Goal: Information Seeking & Learning: Learn about a topic

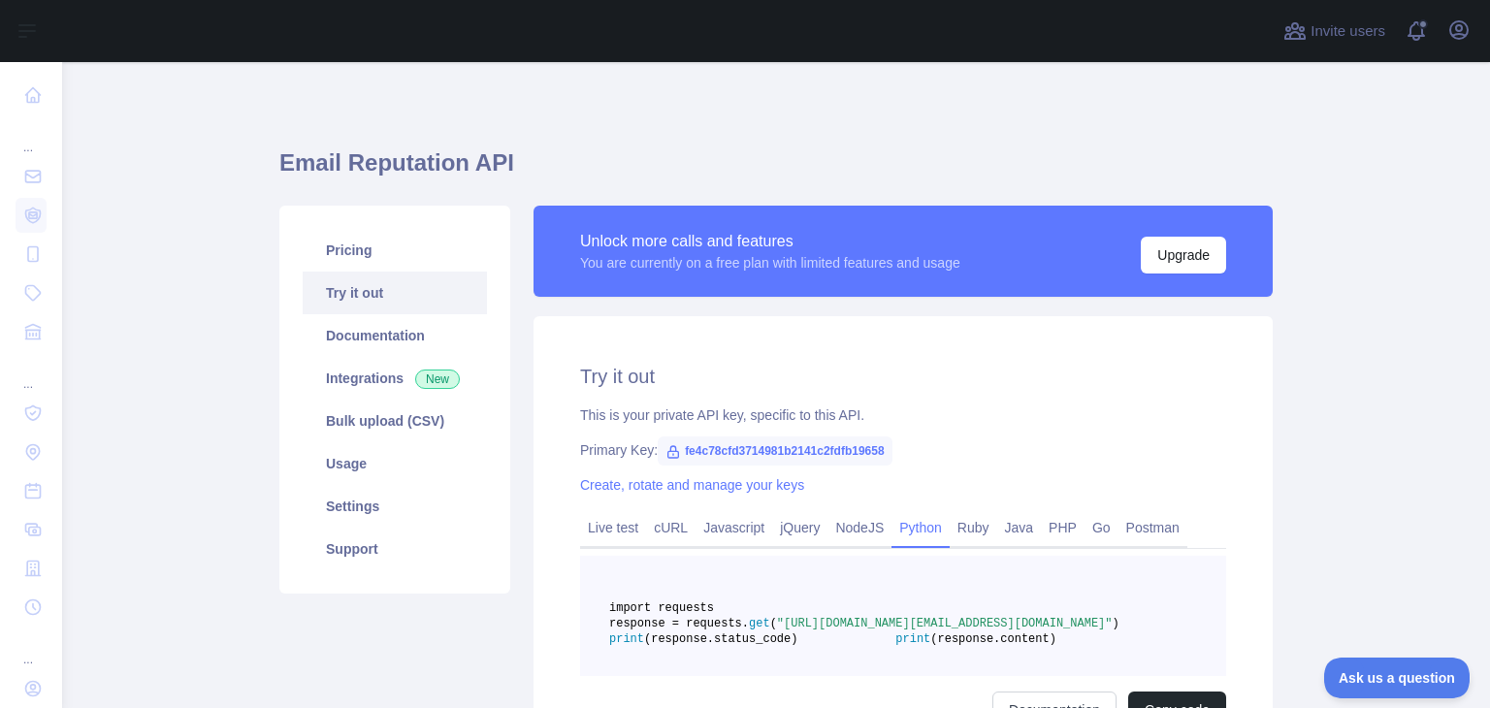
scroll to position [135, 0]
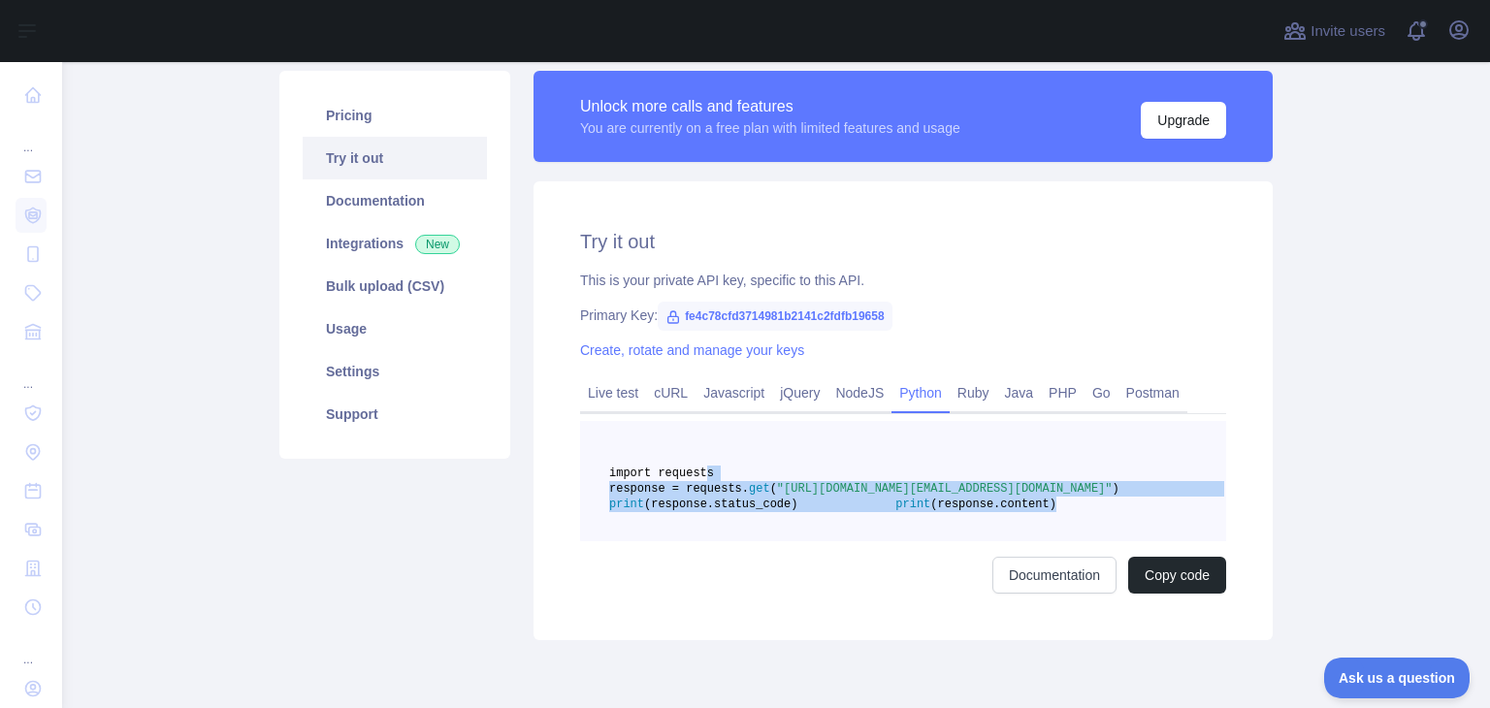
drag, startPoint x: 0, startPoint y: 0, endPoint x: 691, endPoint y: 471, distance: 835.8
click at [691, 471] on pre "import requests response = requests. get ( "https://emailreputation.abstractapi…" at bounding box center [903, 481] width 646 height 120
copy code "import requests response = requests. get ( "https://emailreputation.abstractapi…"
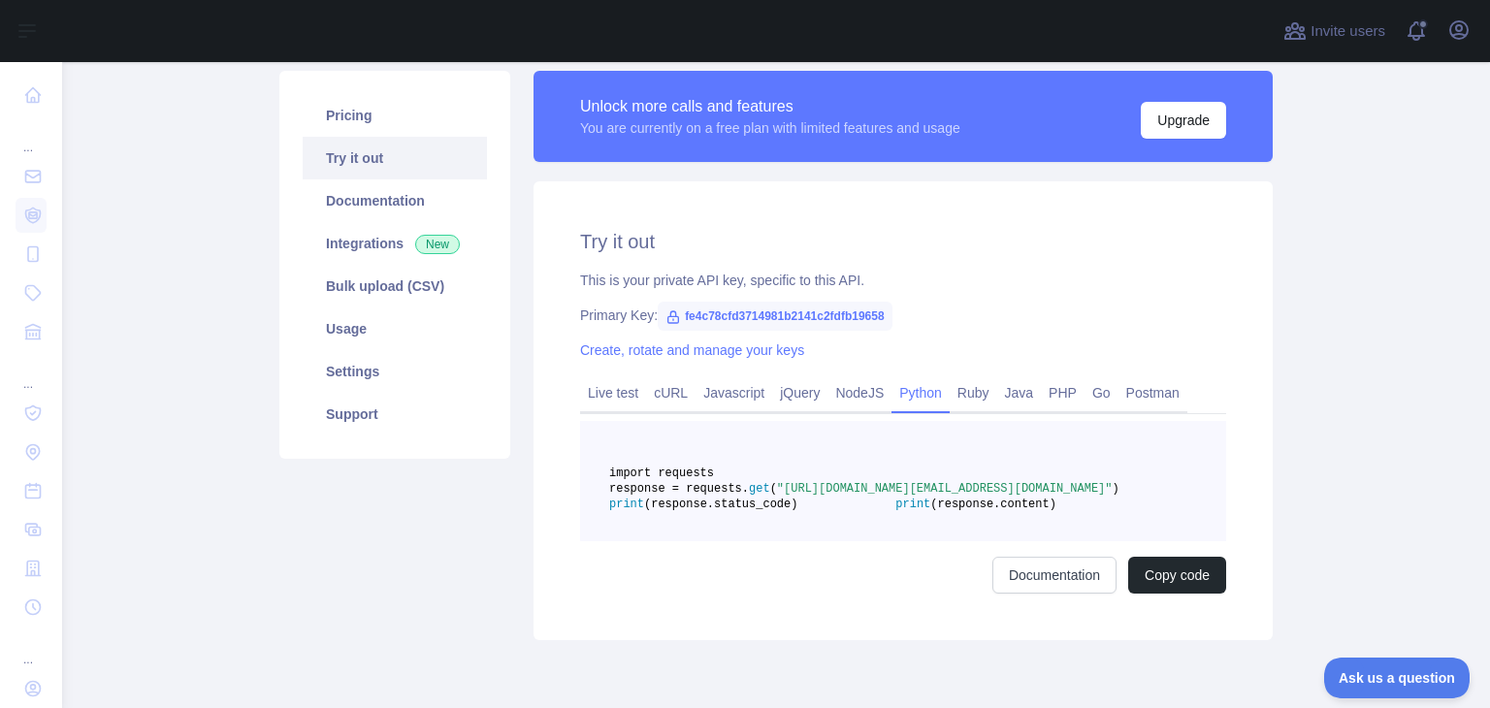
click at [757, 309] on span "fe4c78cfd3714981b2141c2fdfb19658" at bounding box center [775, 316] width 234 height 29
click at [384, 211] on link "Documentation" at bounding box center [395, 200] width 184 height 43
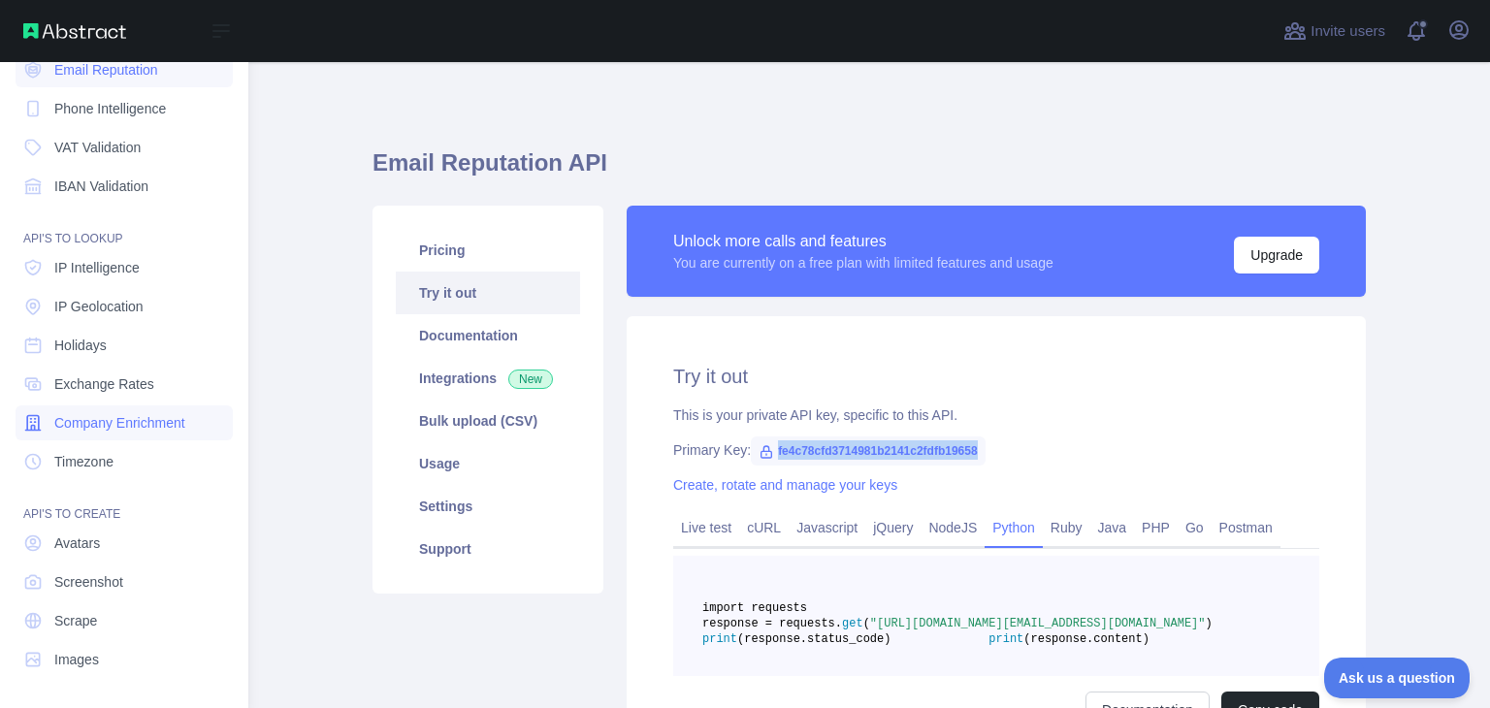
scroll to position [0, 0]
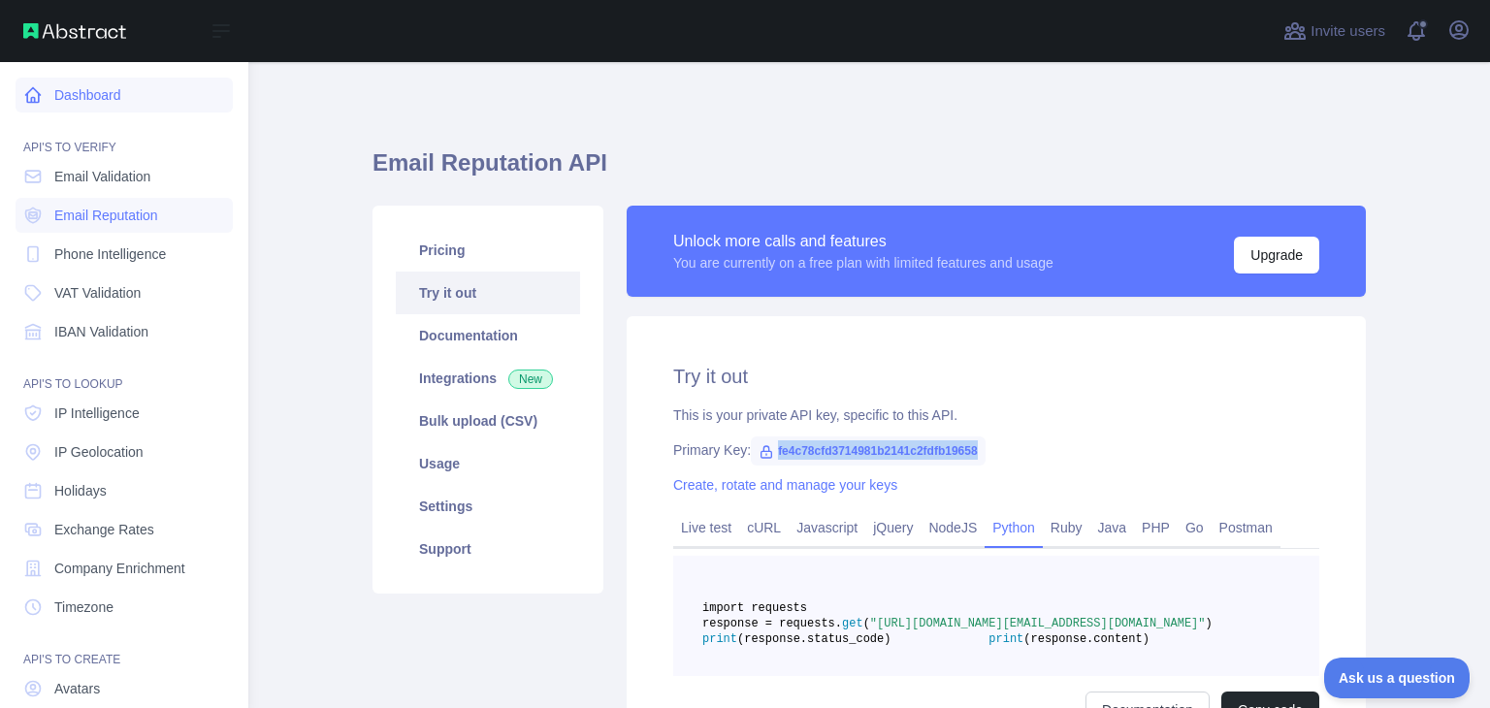
click at [109, 91] on link "Dashboard" at bounding box center [124, 95] width 217 height 35
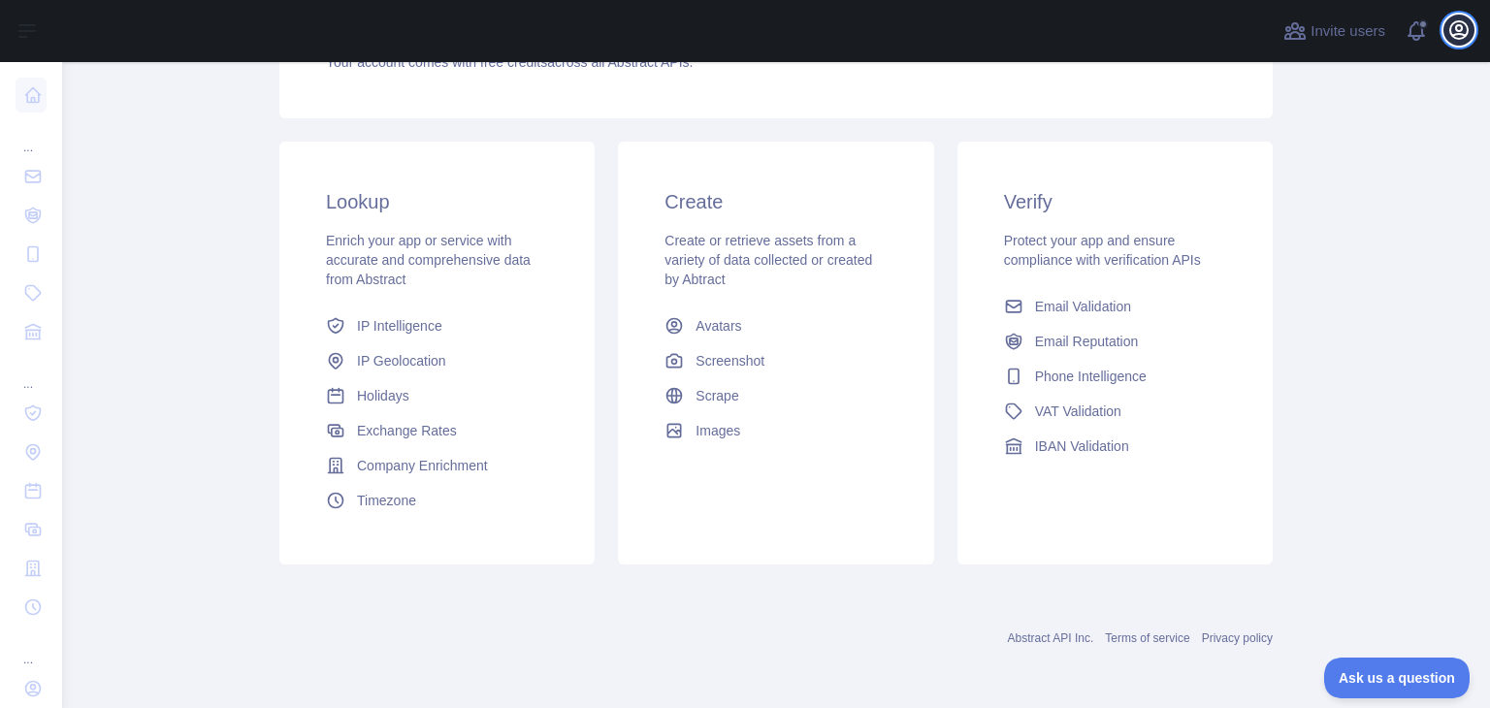
click at [1469, 30] on icon "button" at bounding box center [1458, 29] width 23 height 23
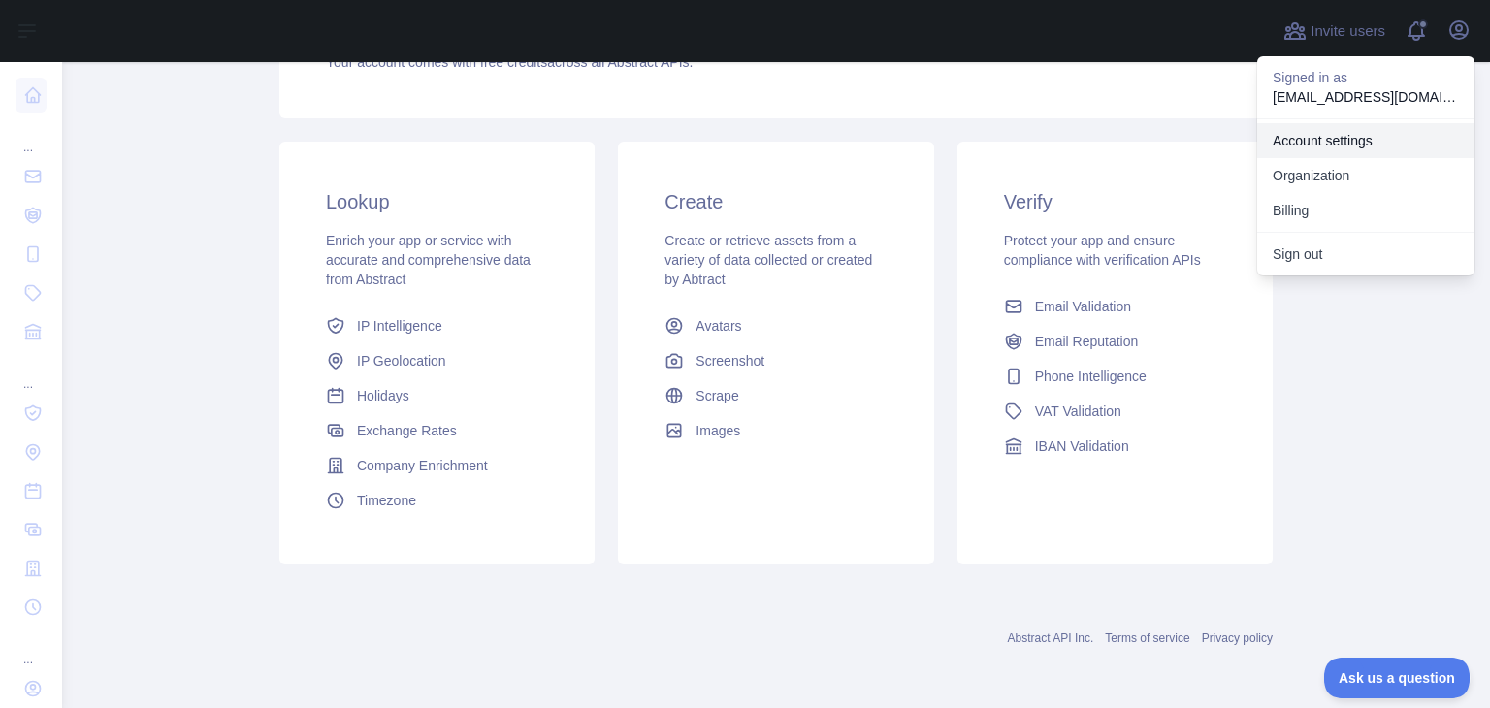
click at [1335, 150] on link "Account settings" at bounding box center [1365, 140] width 217 height 35
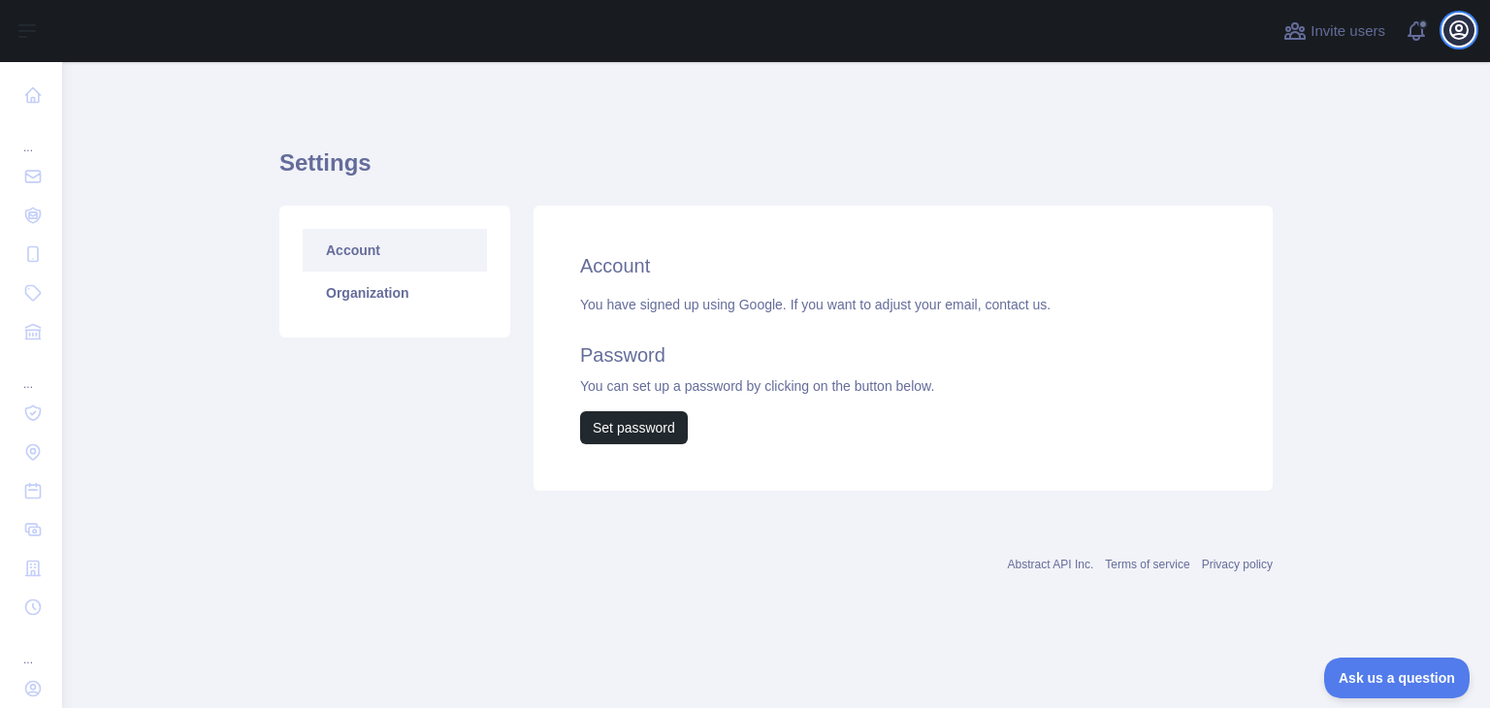
click at [1459, 34] on icon "button" at bounding box center [1458, 29] width 17 height 17
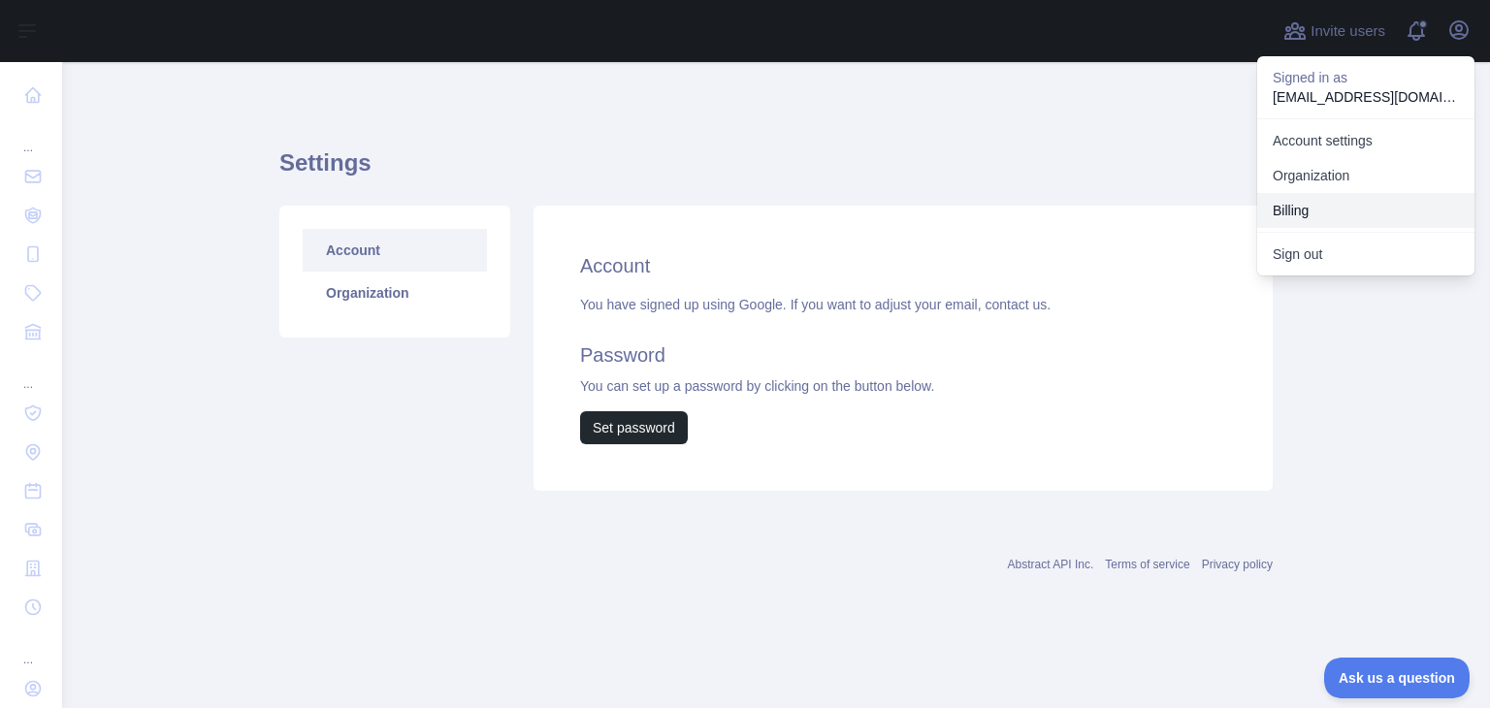
click at [1316, 214] on button "Billing" at bounding box center [1365, 210] width 217 height 35
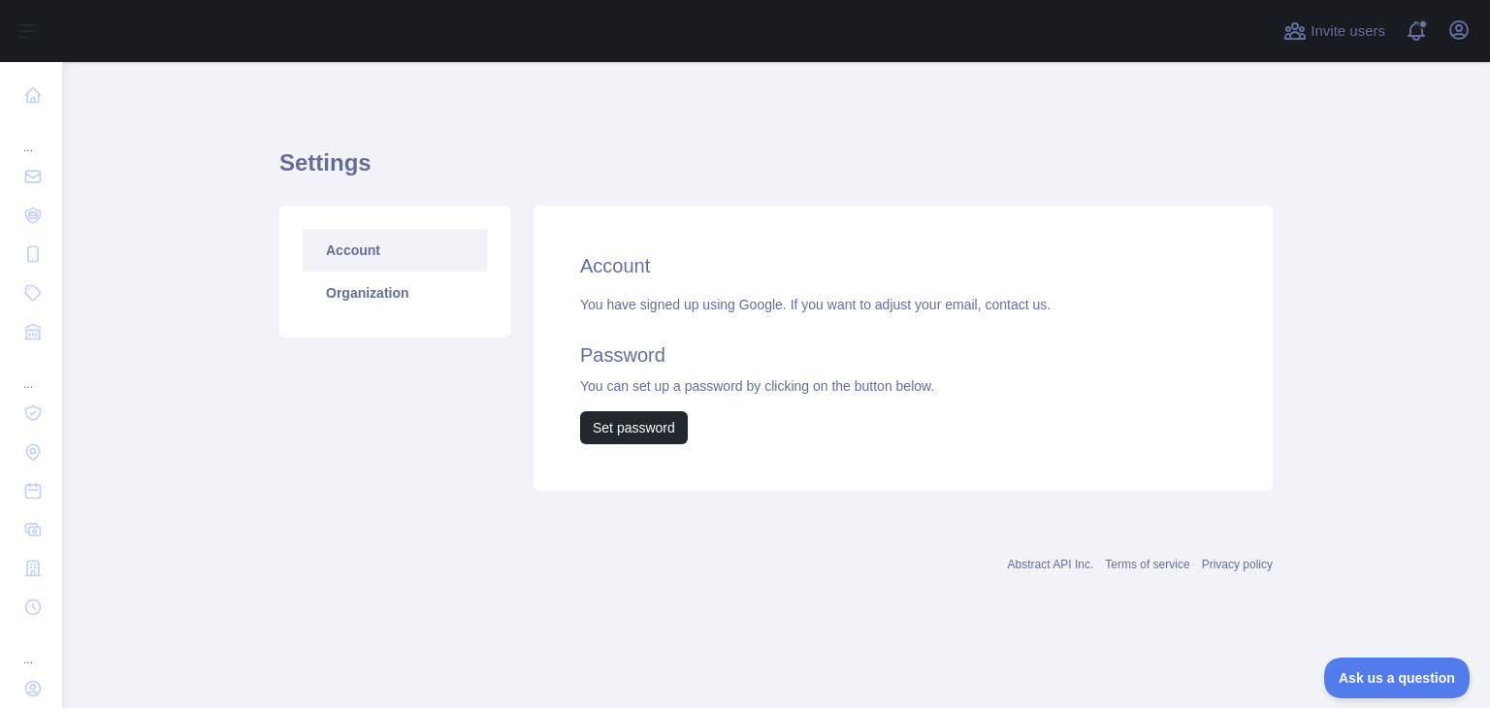
click at [1452, 9] on div "Invite users View notifications Open user menu" at bounding box center [1377, 31] width 195 height 62
click at [1416, 29] on span at bounding box center [1424, 31] width 39 height 62
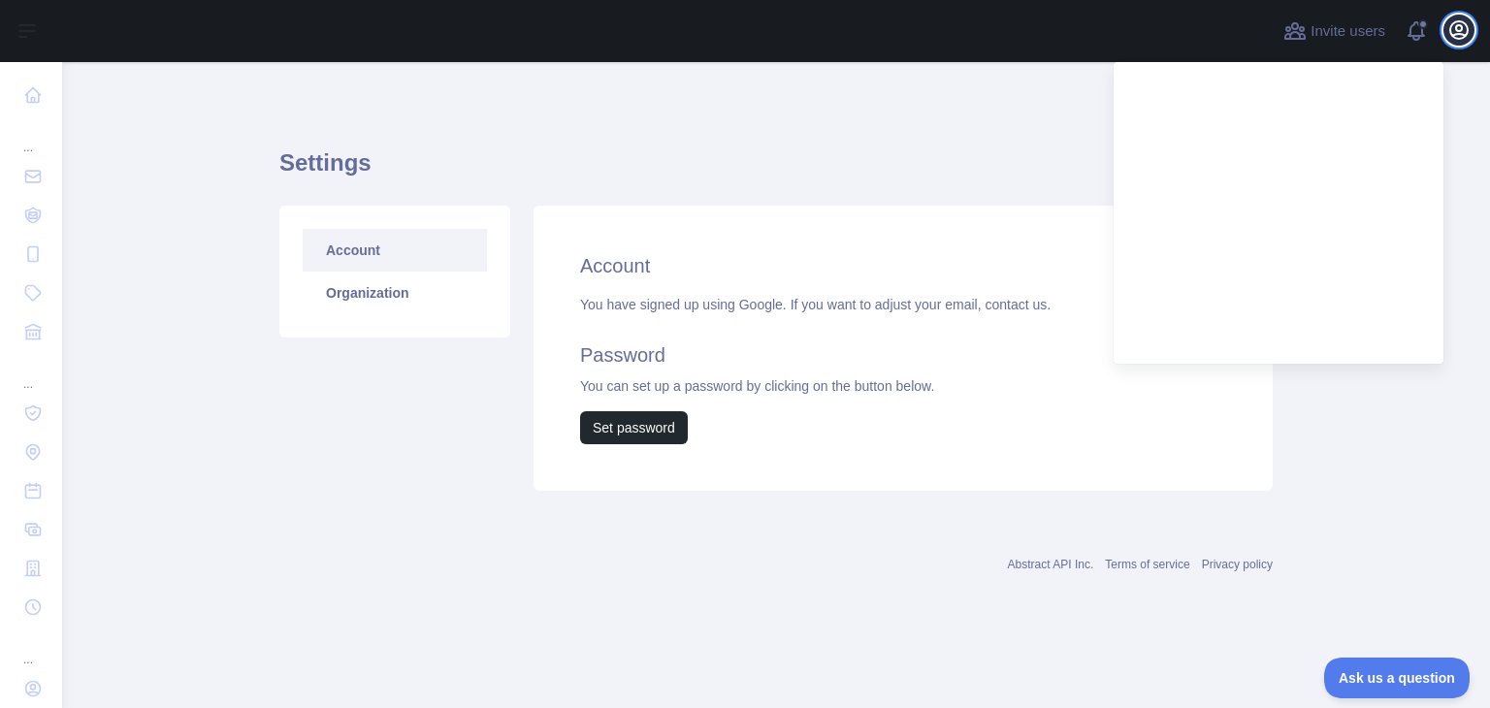
click at [1447, 31] on icon "button" at bounding box center [1458, 29] width 23 height 23
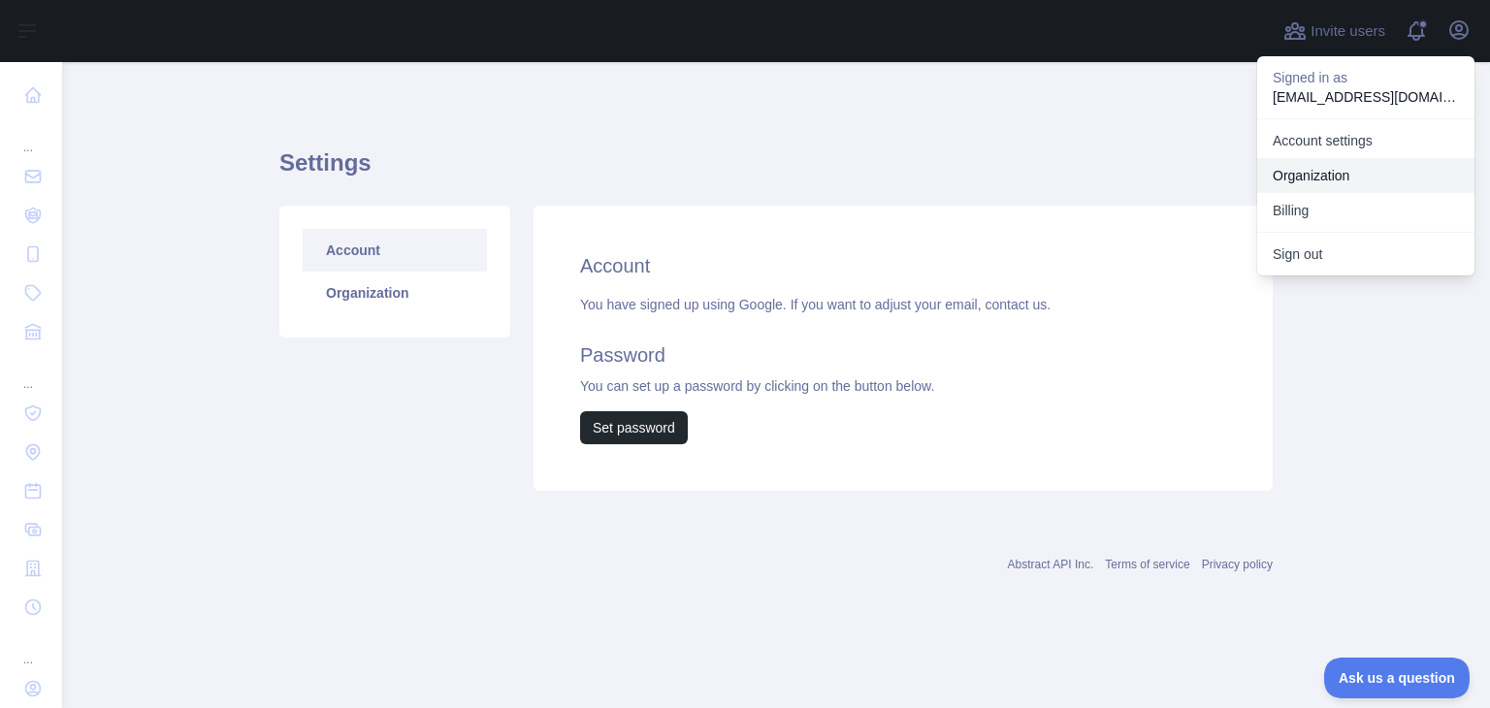
click at [1307, 170] on link "Organization" at bounding box center [1365, 175] width 217 height 35
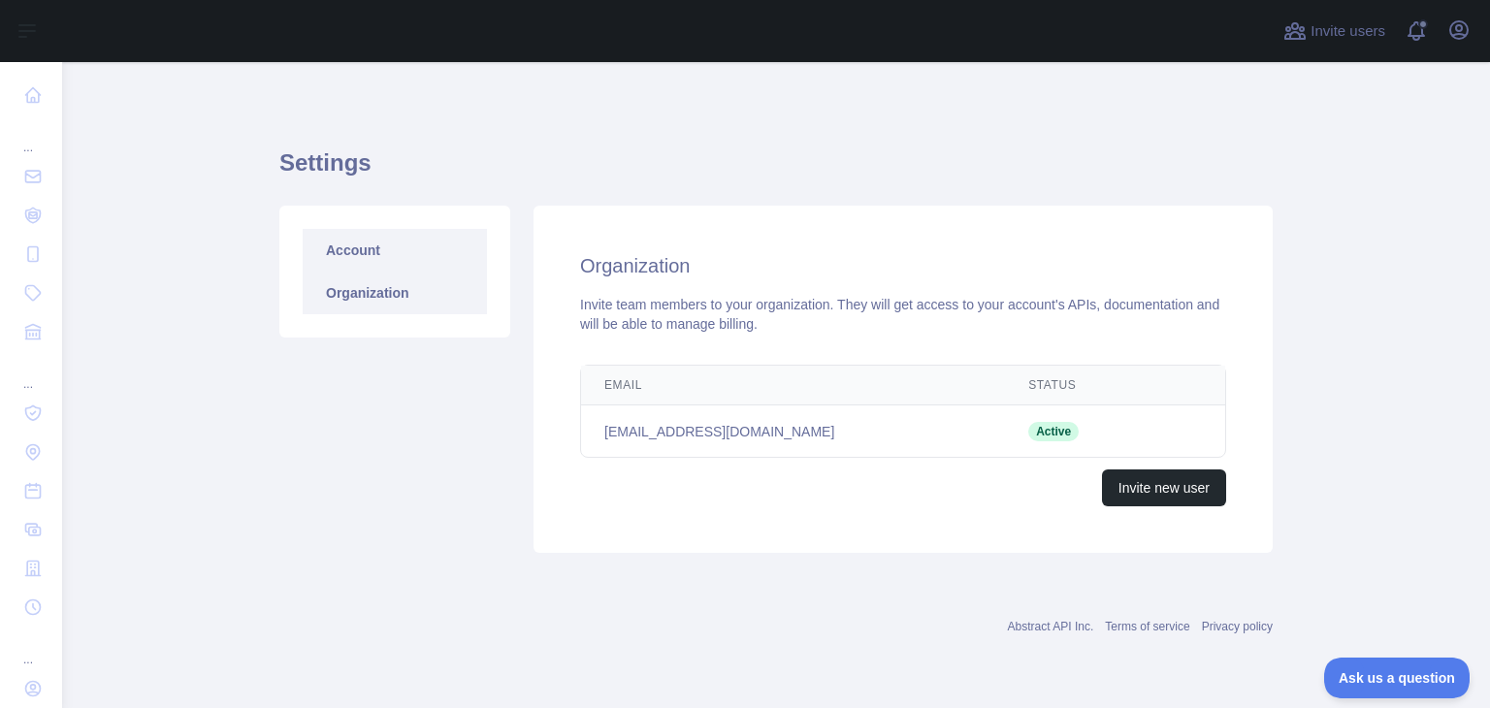
click at [352, 261] on link "Account" at bounding box center [395, 250] width 184 height 43
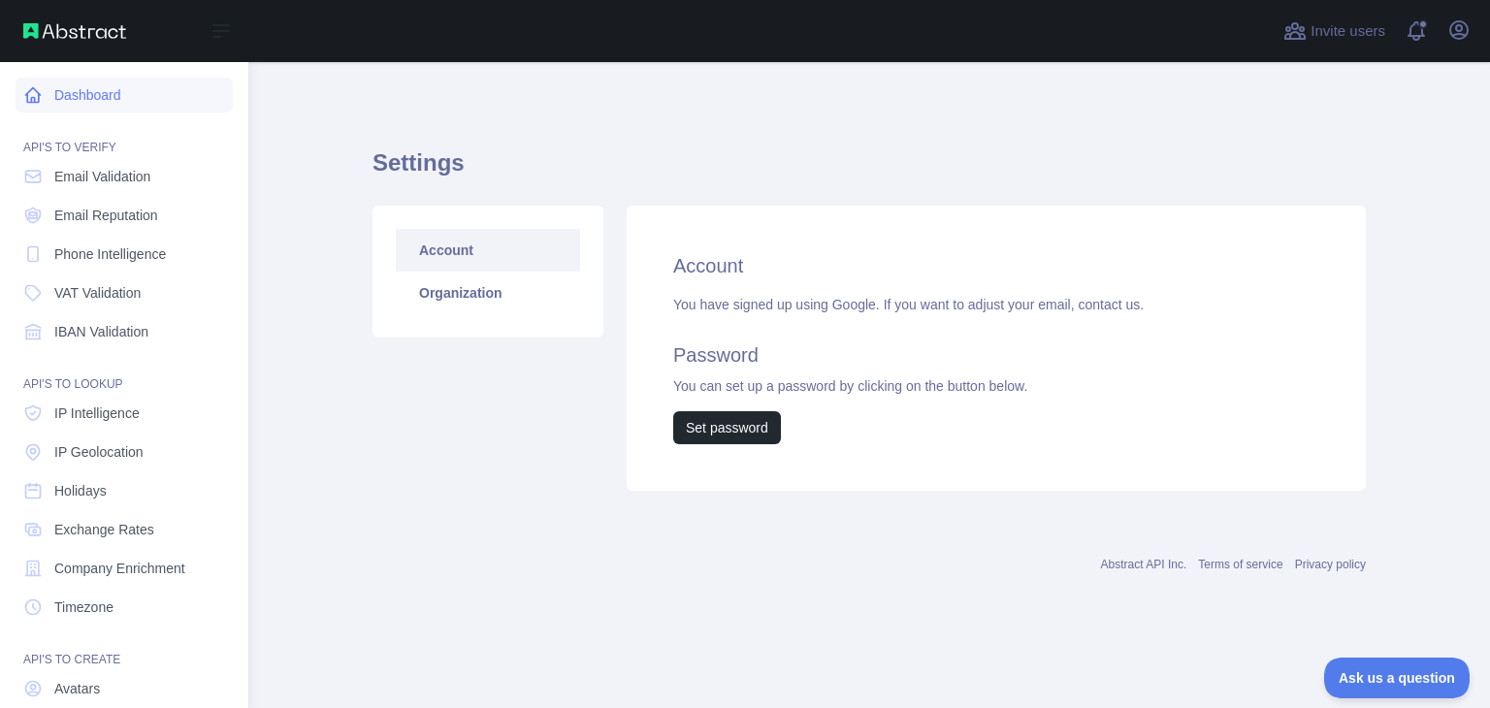
click at [75, 94] on link "Dashboard" at bounding box center [124, 95] width 217 height 35
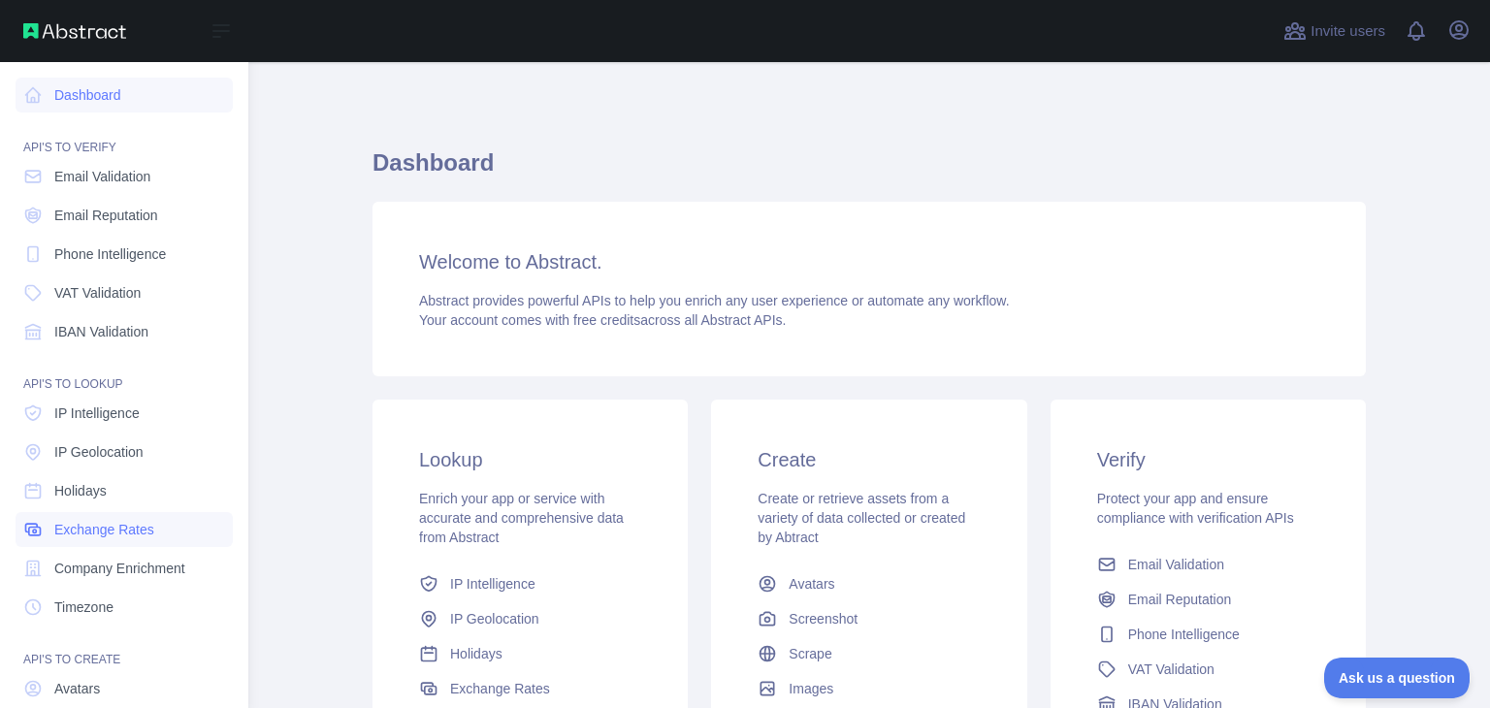
scroll to position [146, 0]
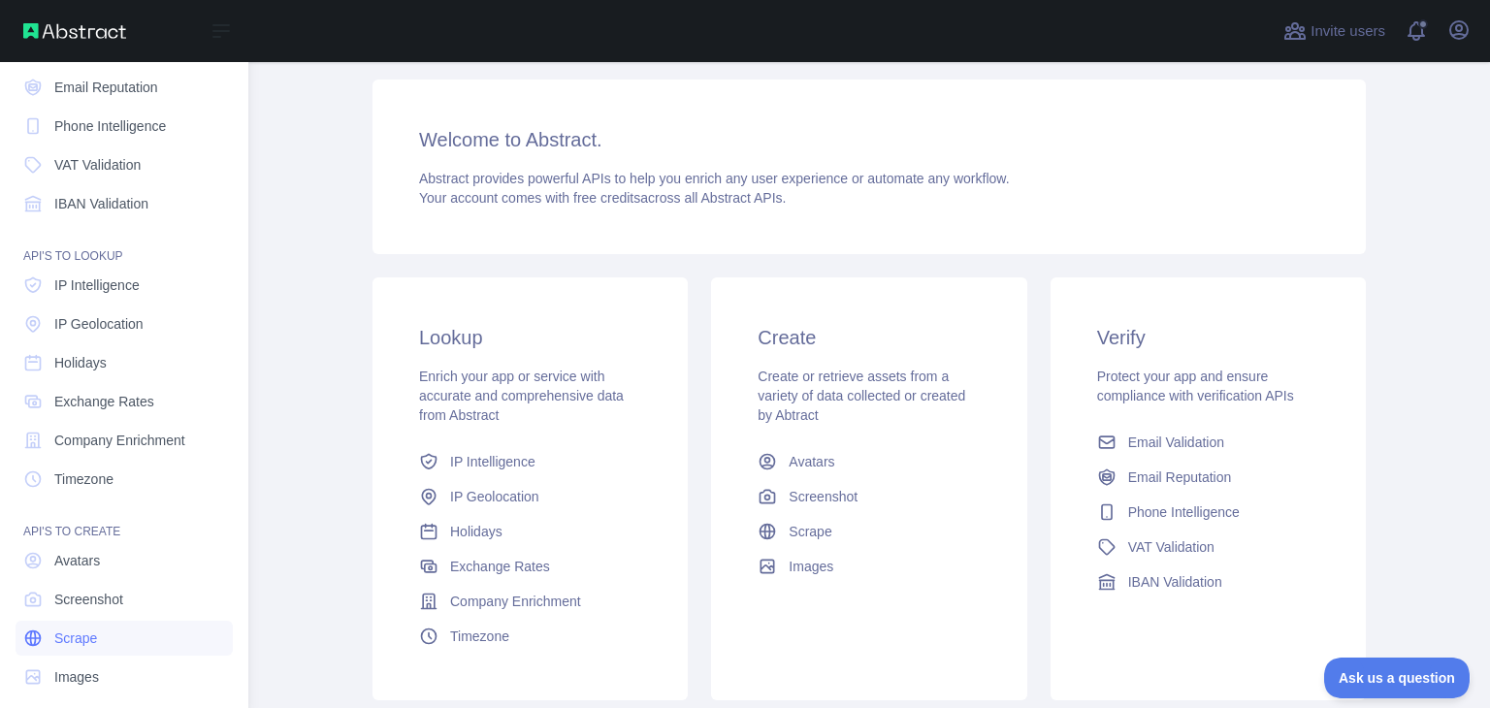
scroll to position [146, 0]
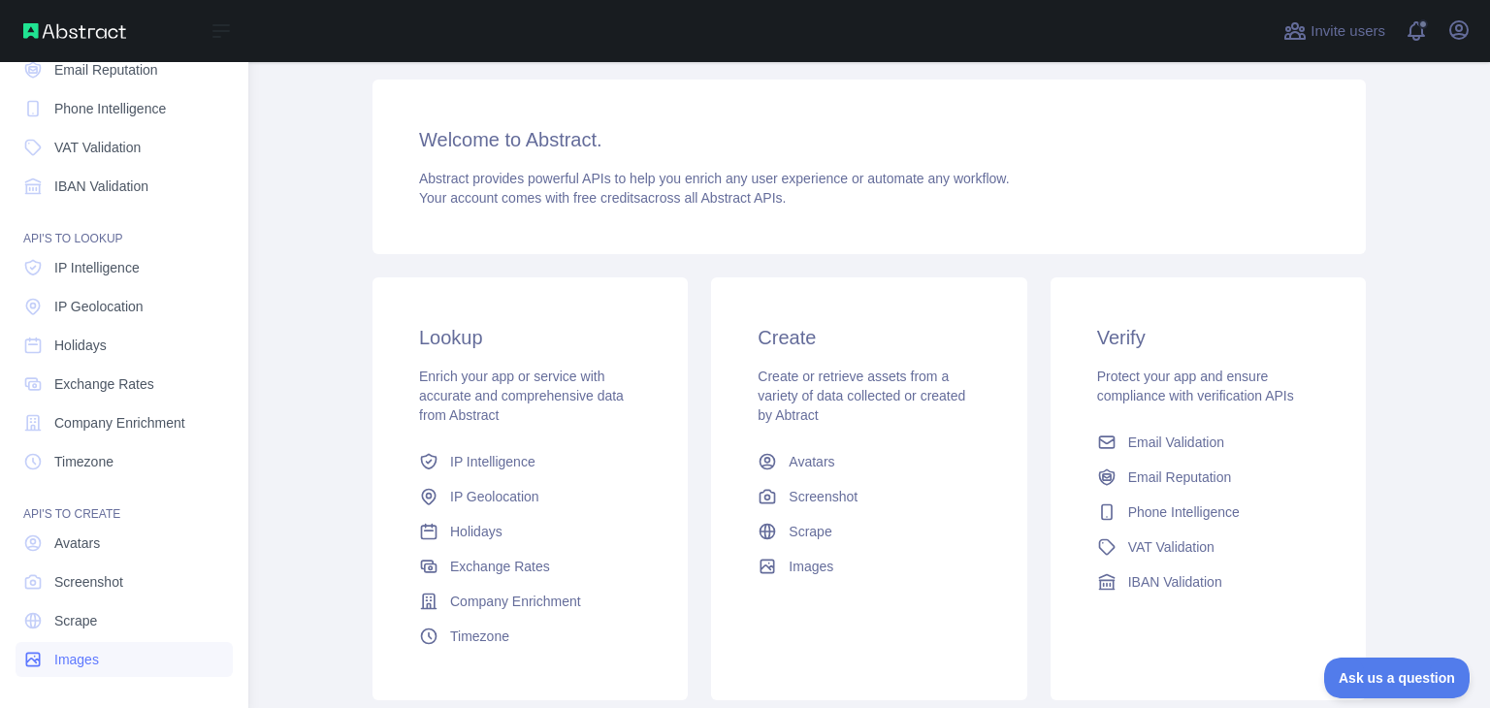
click at [47, 661] on link "Images" at bounding box center [124, 659] width 217 height 35
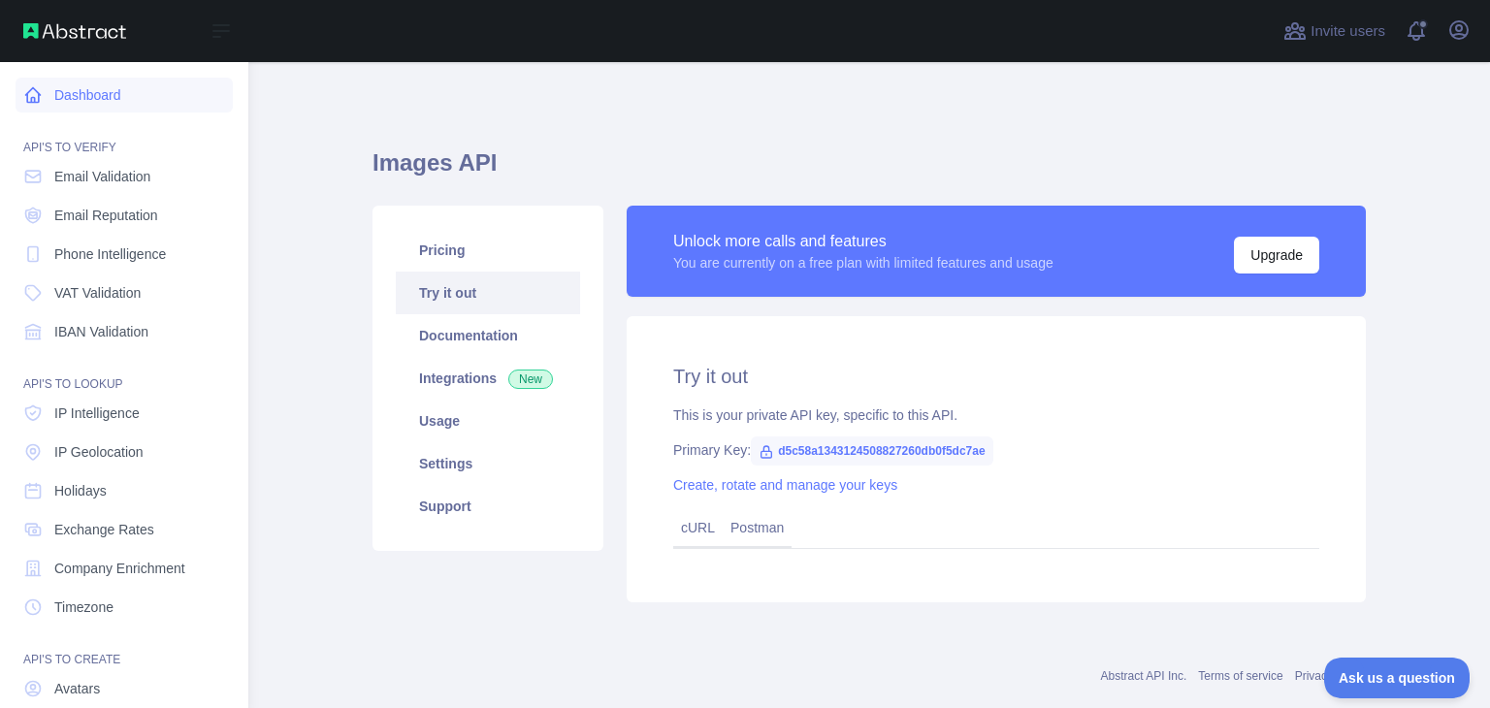
click at [97, 94] on link "Dashboard" at bounding box center [124, 95] width 217 height 35
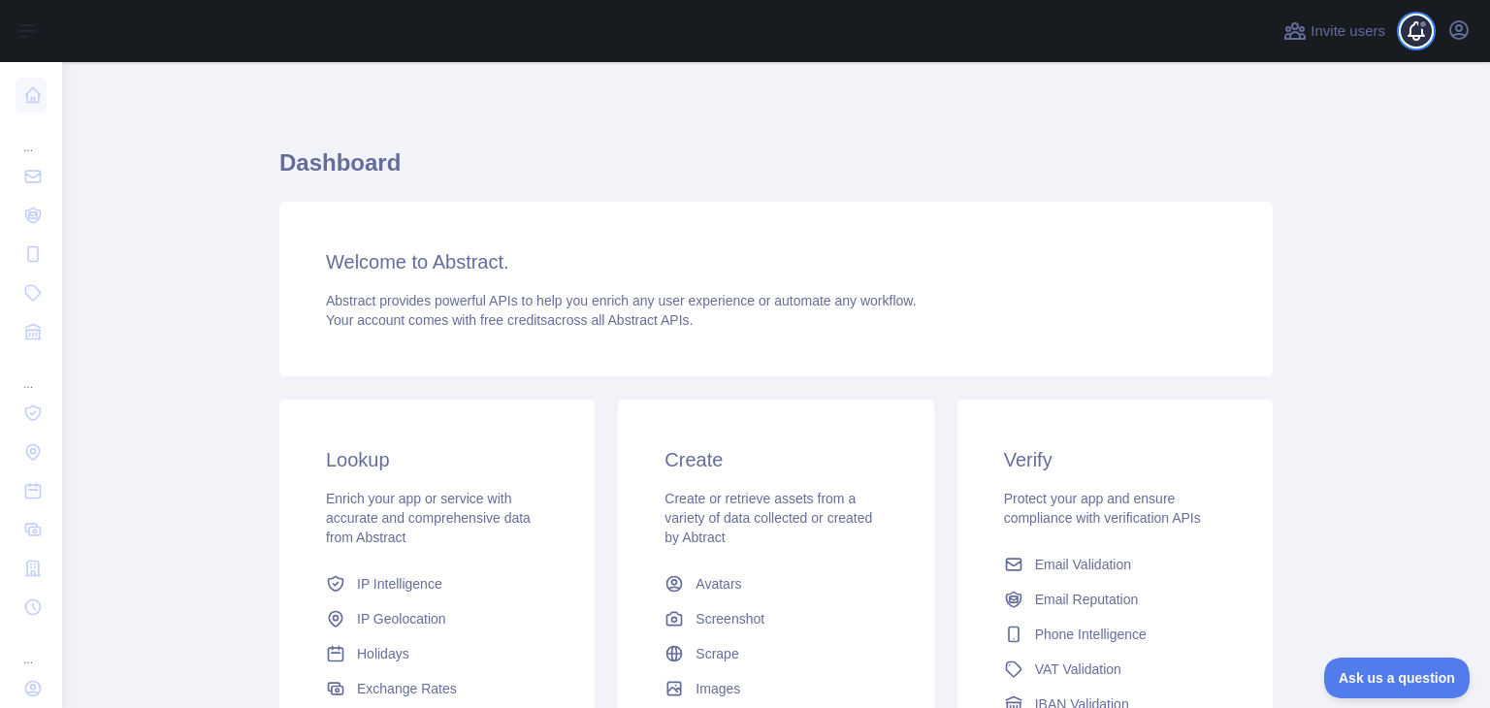
click at [1426, 29] on span at bounding box center [1424, 31] width 39 height 62
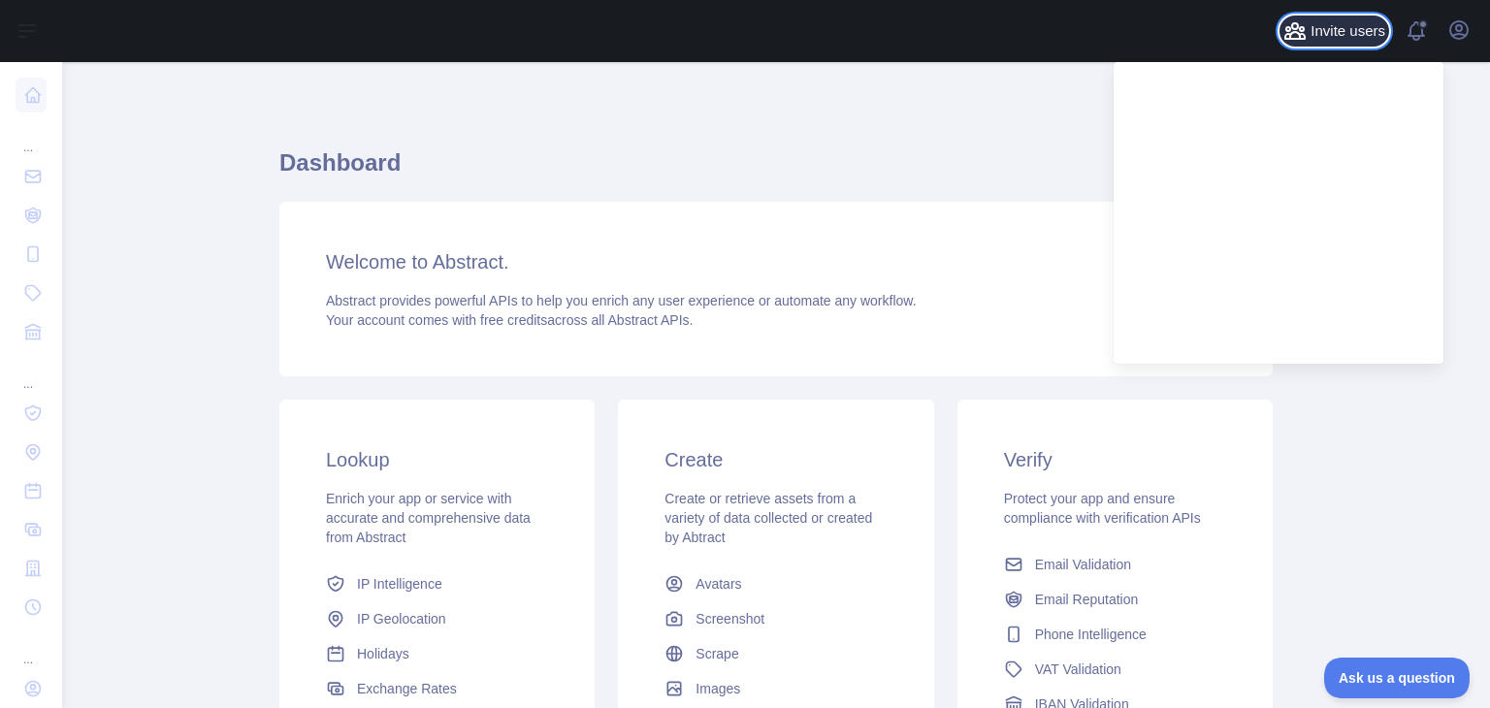
click at [1339, 20] on span "Invite users" at bounding box center [1348, 31] width 75 height 22
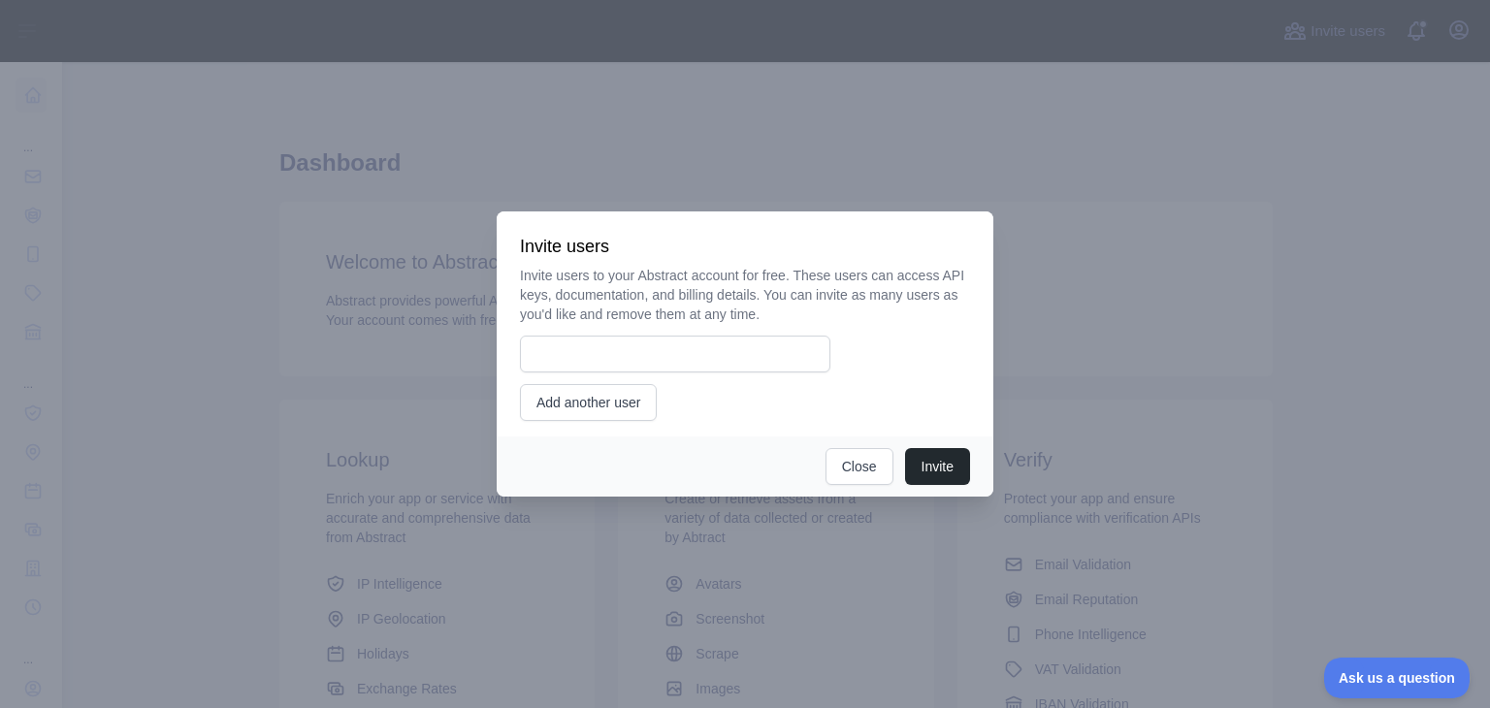
click at [1061, 227] on div at bounding box center [745, 354] width 1490 height 708
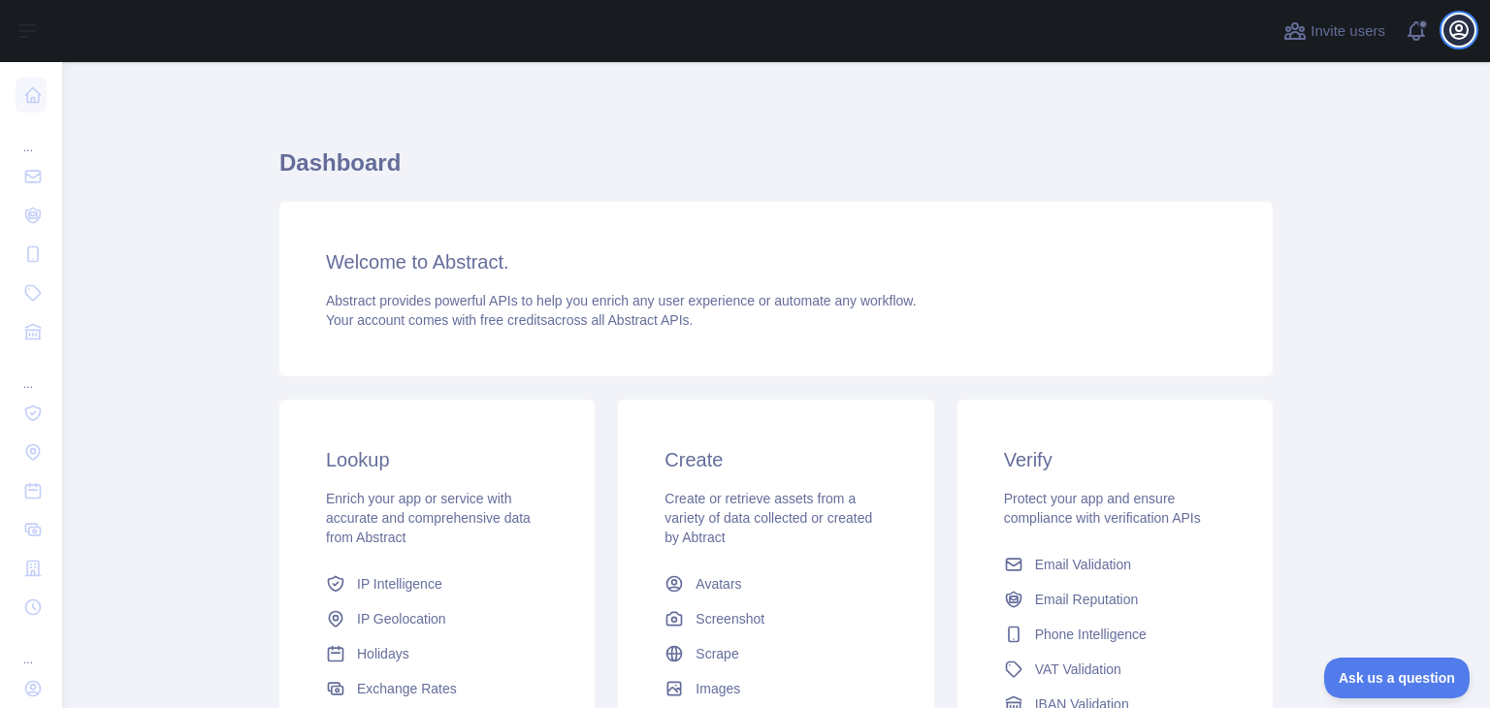
click at [1464, 21] on icon "button" at bounding box center [1458, 29] width 23 height 23
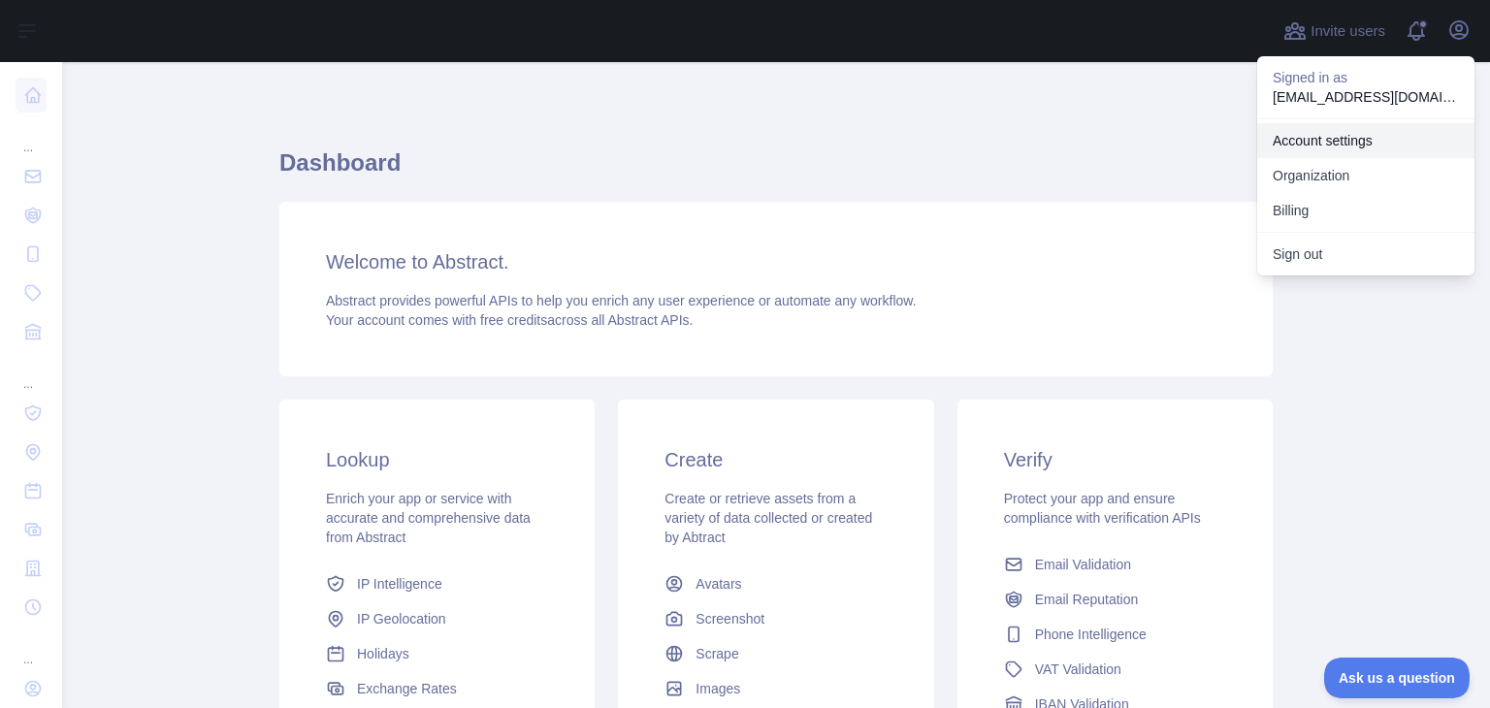
click at [1348, 132] on link "Account settings" at bounding box center [1365, 140] width 217 height 35
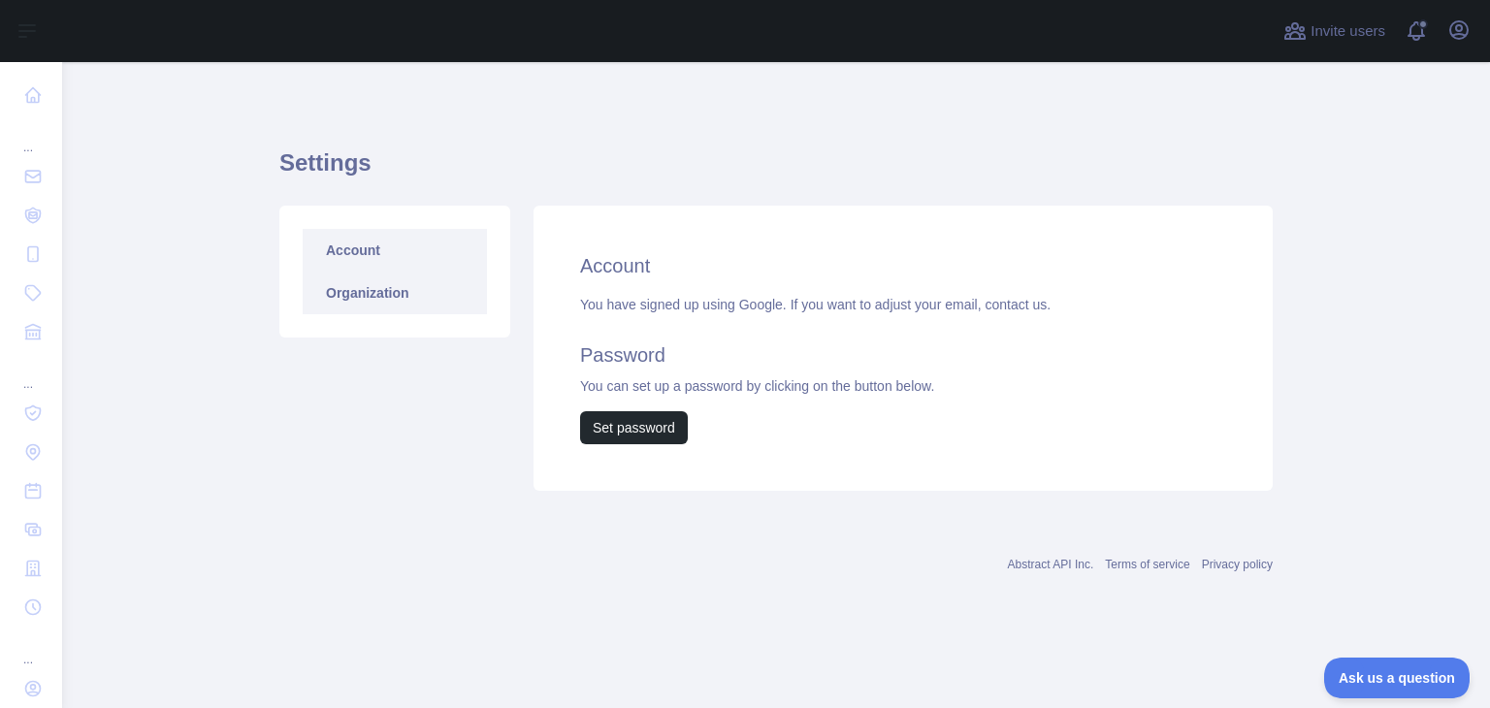
click at [396, 293] on link "Organization" at bounding box center [395, 293] width 184 height 43
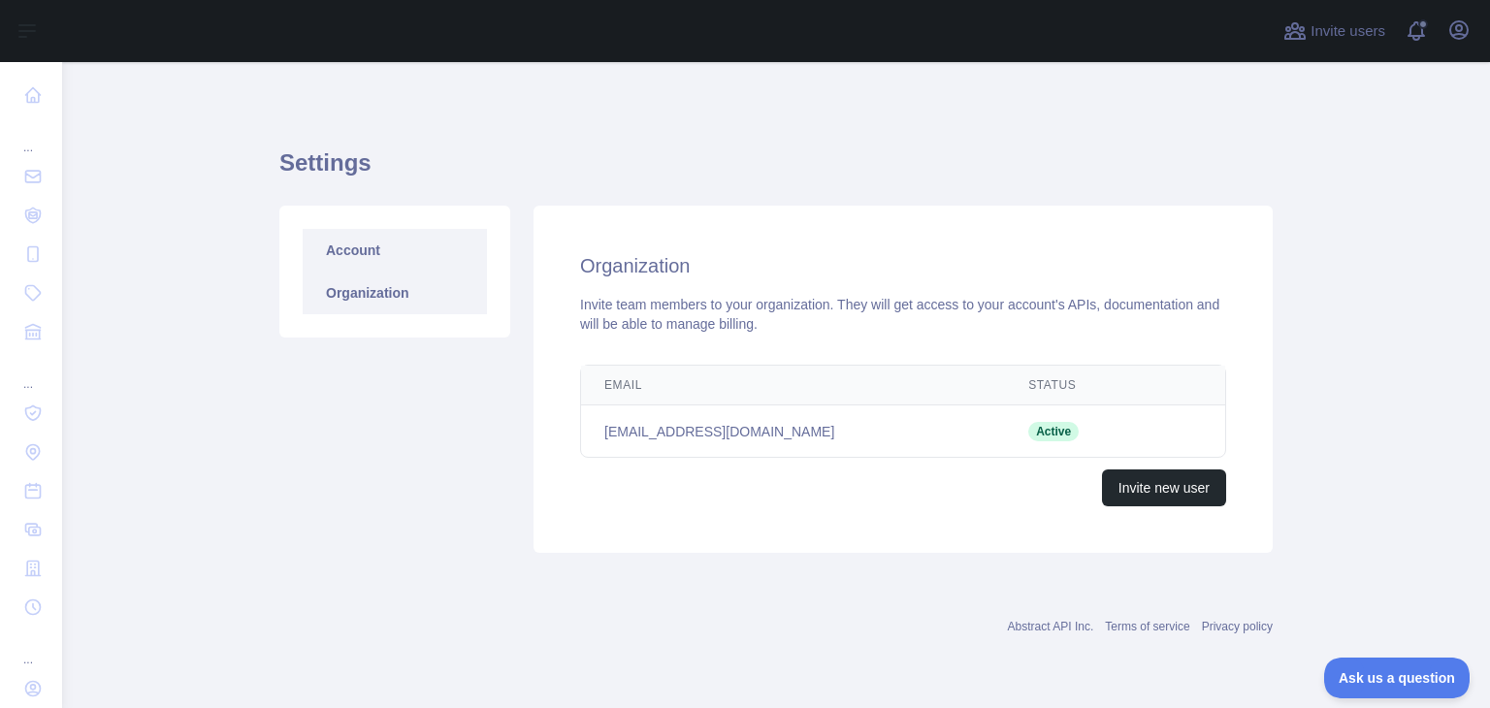
click at [356, 240] on link "Account" at bounding box center [395, 250] width 184 height 43
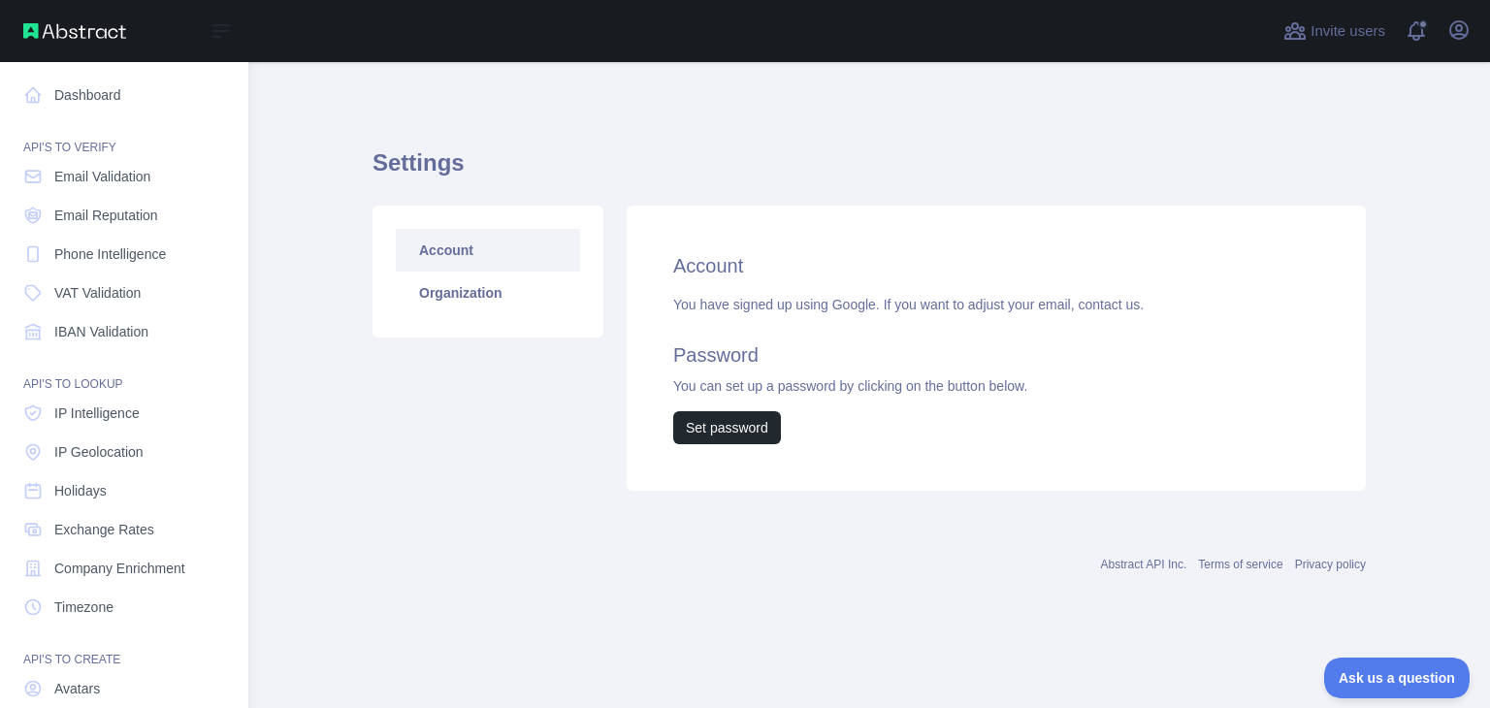
click at [42, 31] on img at bounding box center [74, 31] width 103 height 16
click at [18, 33] on div "Open sidebar" at bounding box center [124, 31] width 248 height 62
click at [28, 33] on img at bounding box center [74, 31] width 103 height 16
click at [126, 173] on span "Email Validation" at bounding box center [102, 176] width 96 height 19
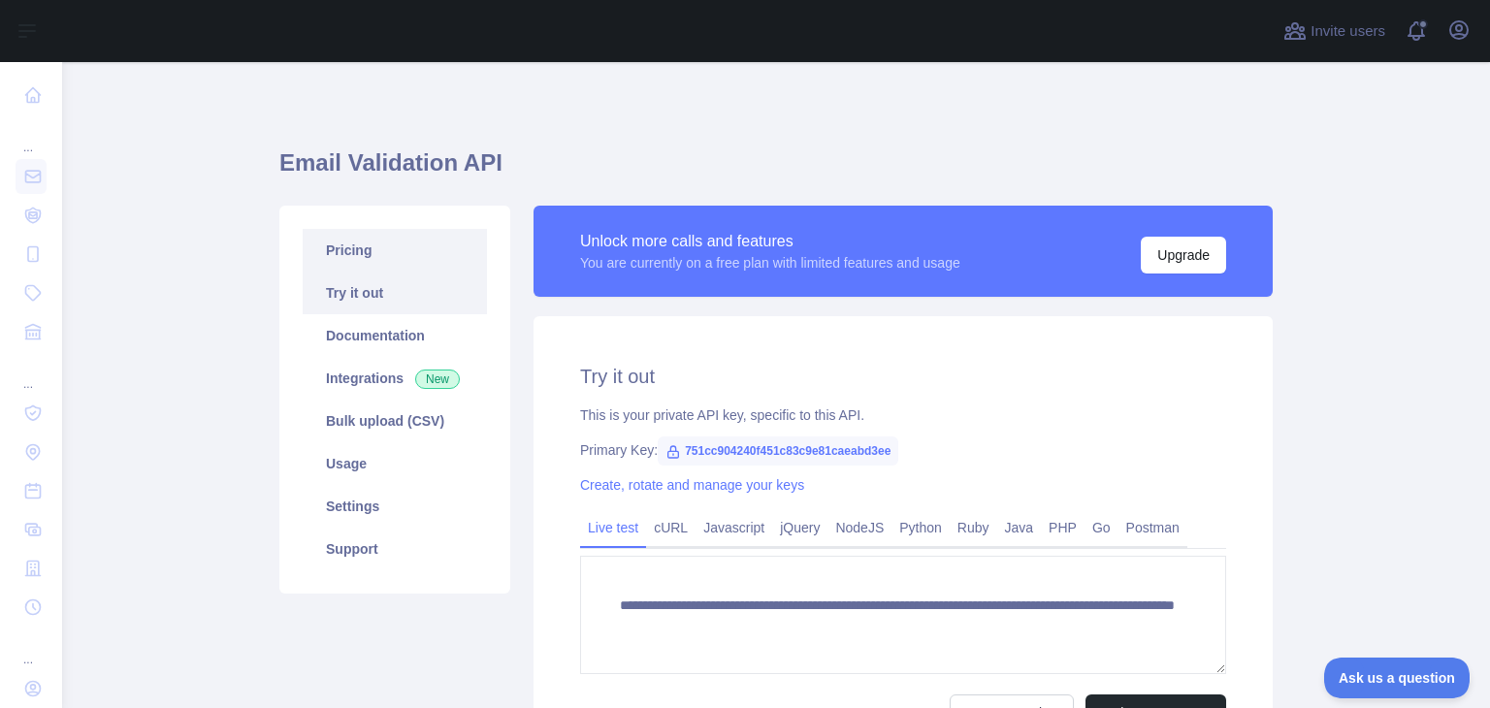
click at [348, 250] on link "Pricing" at bounding box center [395, 250] width 184 height 43
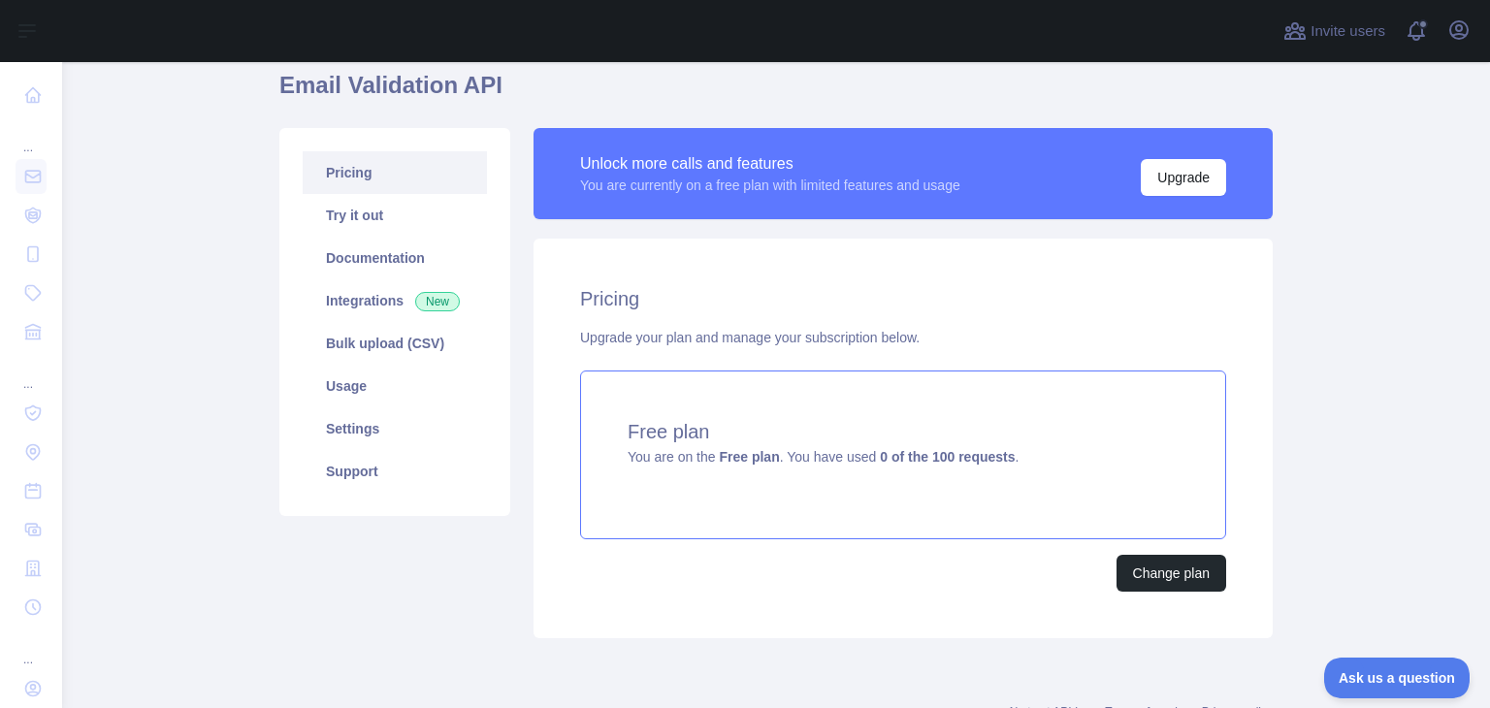
scroll to position [78, 0]
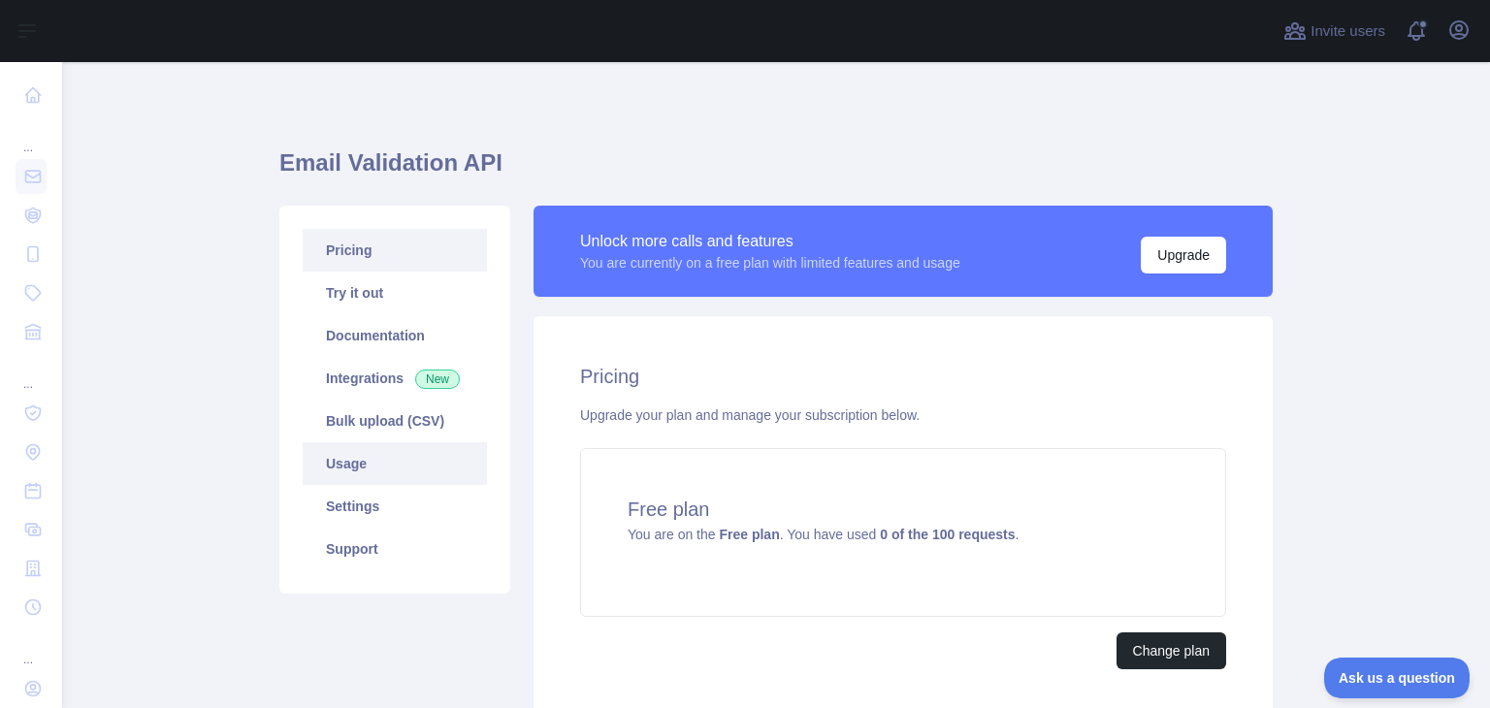
click at [365, 466] on link "Usage" at bounding box center [395, 463] width 184 height 43
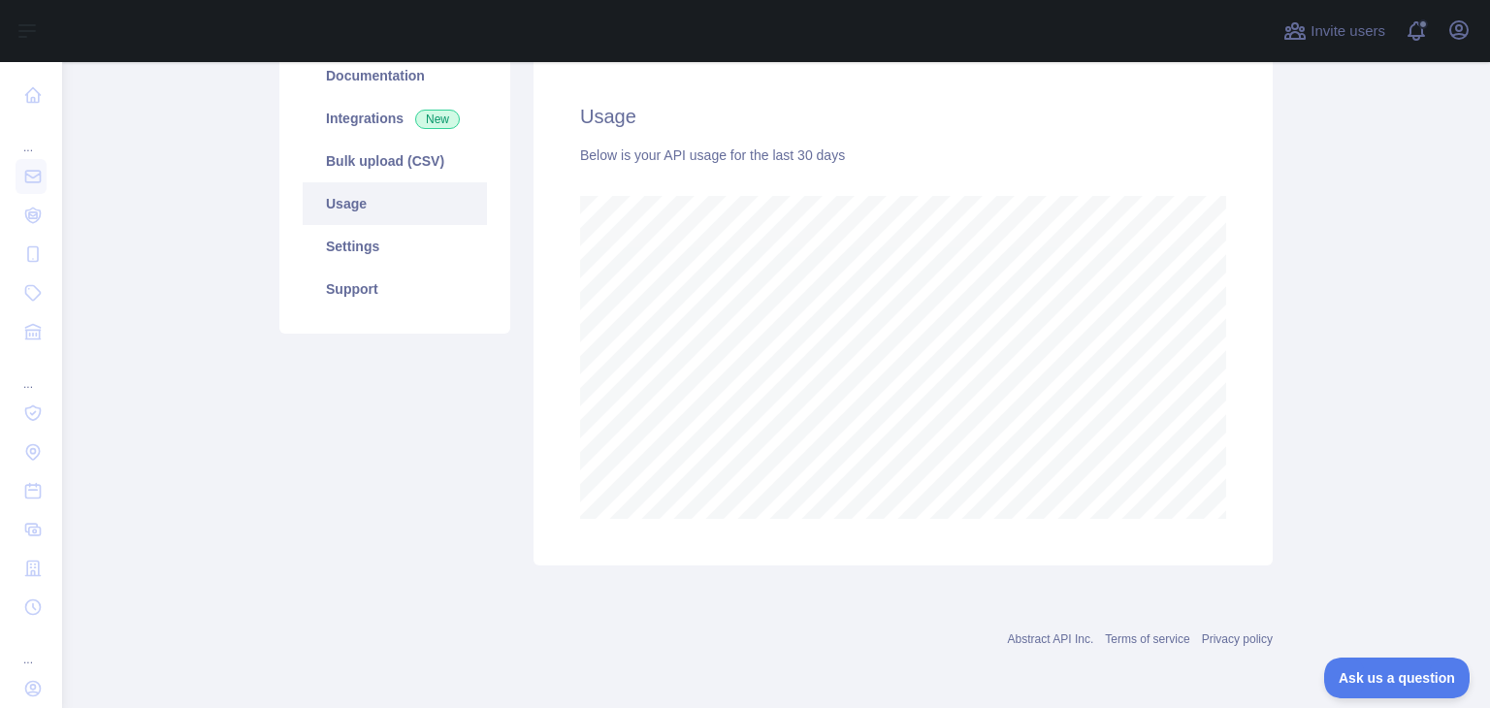
scroll to position [54, 0]
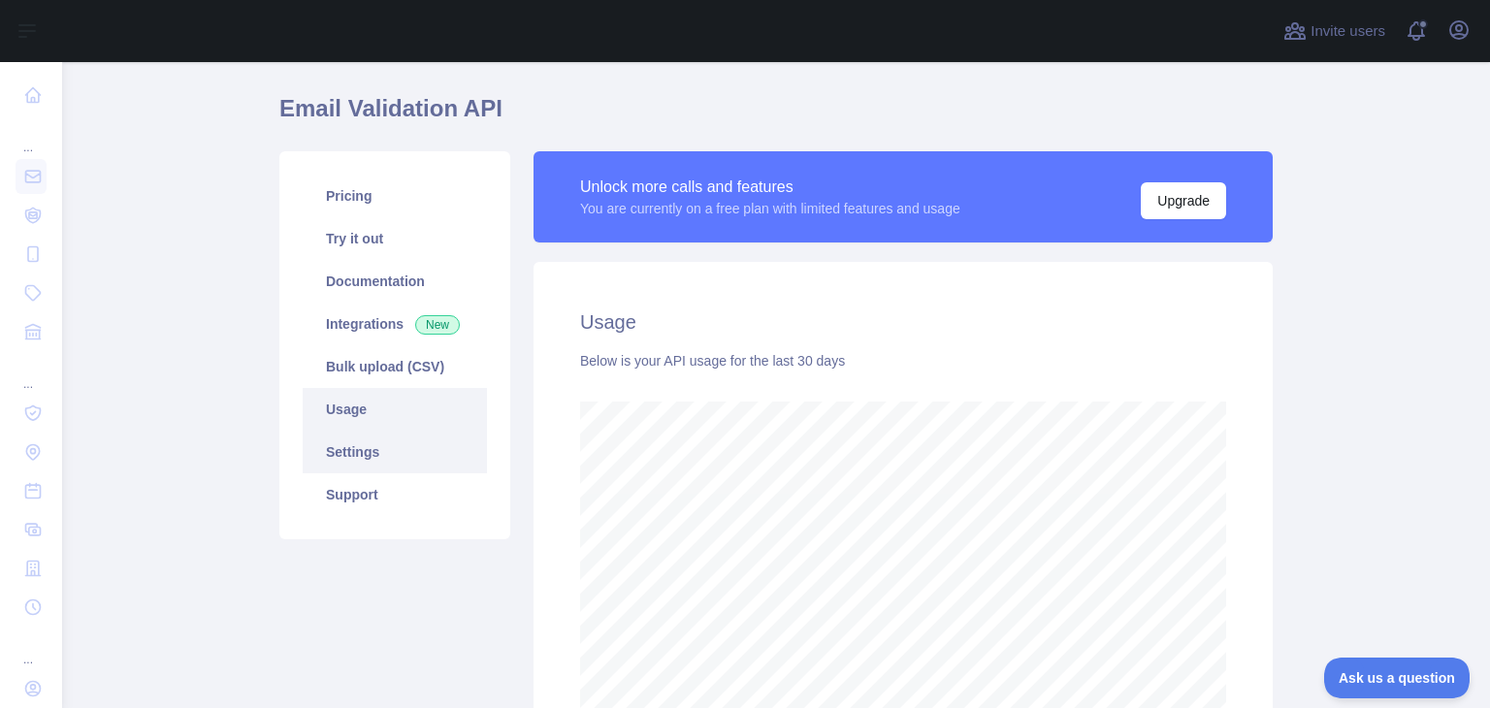
click at [369, 449] on link "Settings" at bounding box center [395, 452] width 184 height 43
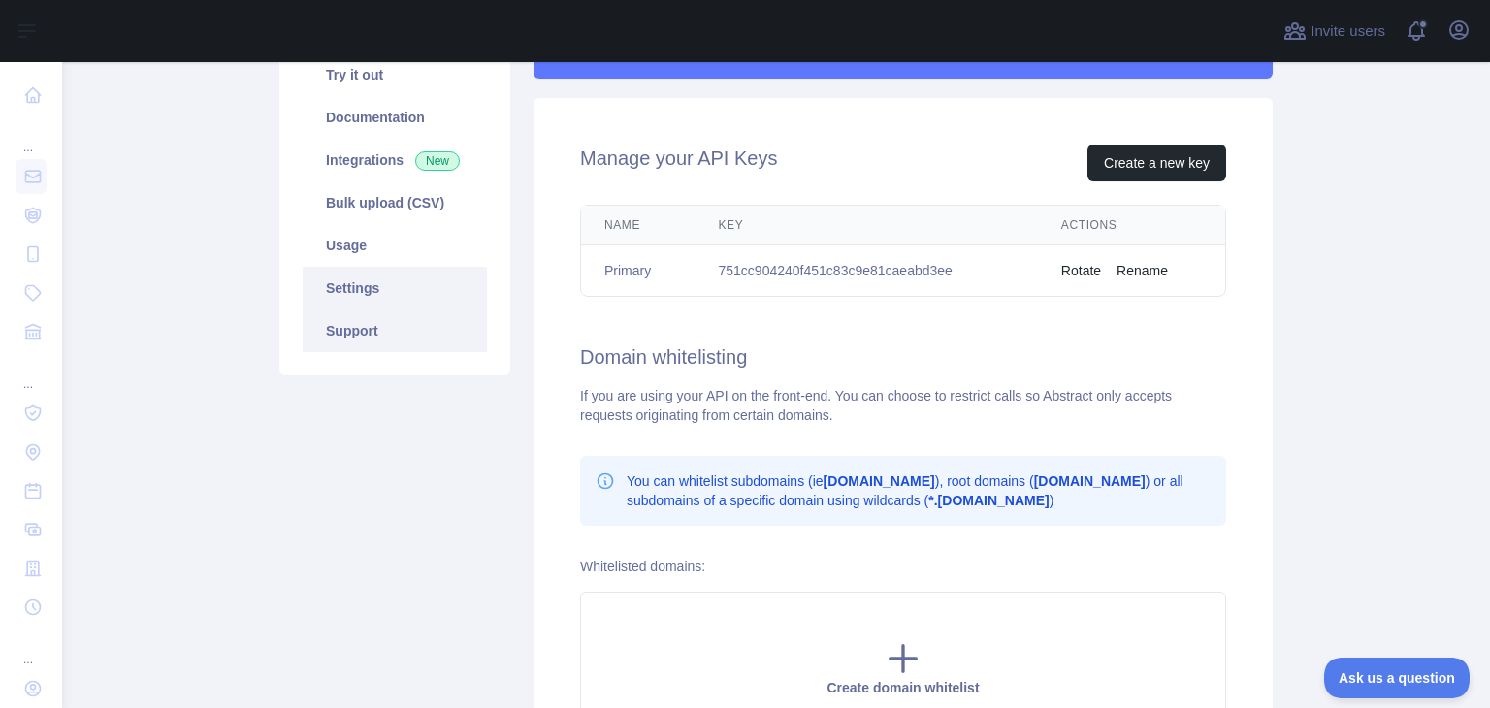
click at [389, 331] on link "Support" at bounding box center [395, 330] width 184 height 43
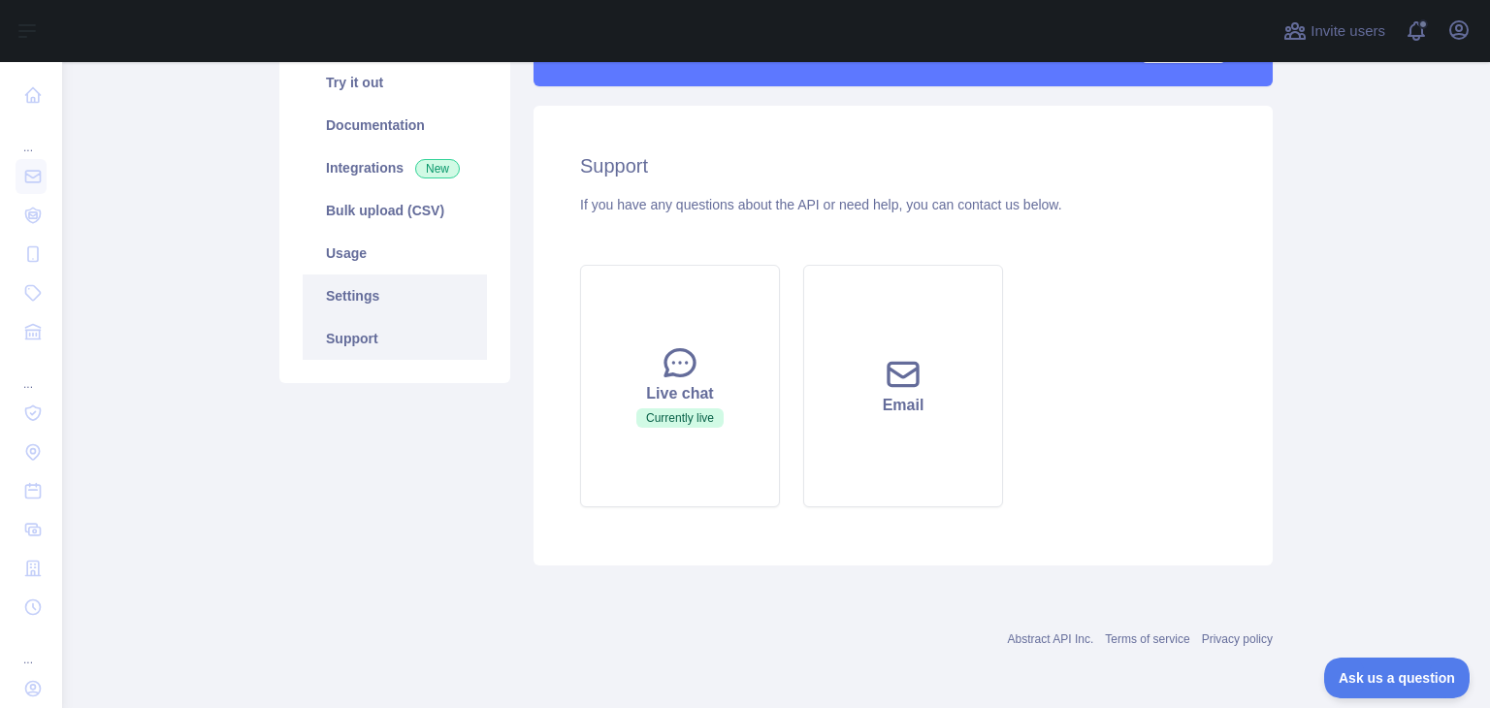
scroll to position [102, 0]
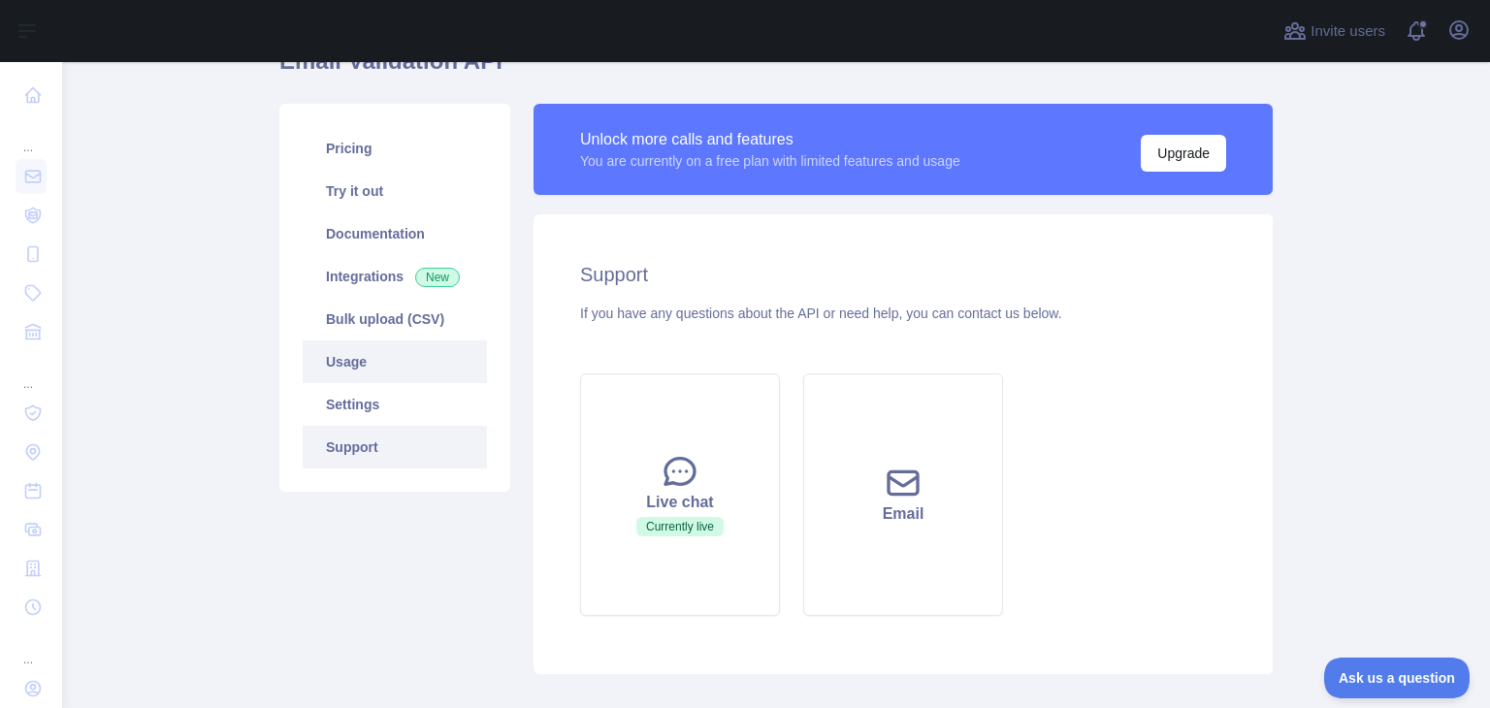
click at [385, 352] on link "Usage" at bounding box center [395, 362] width 184 height 43
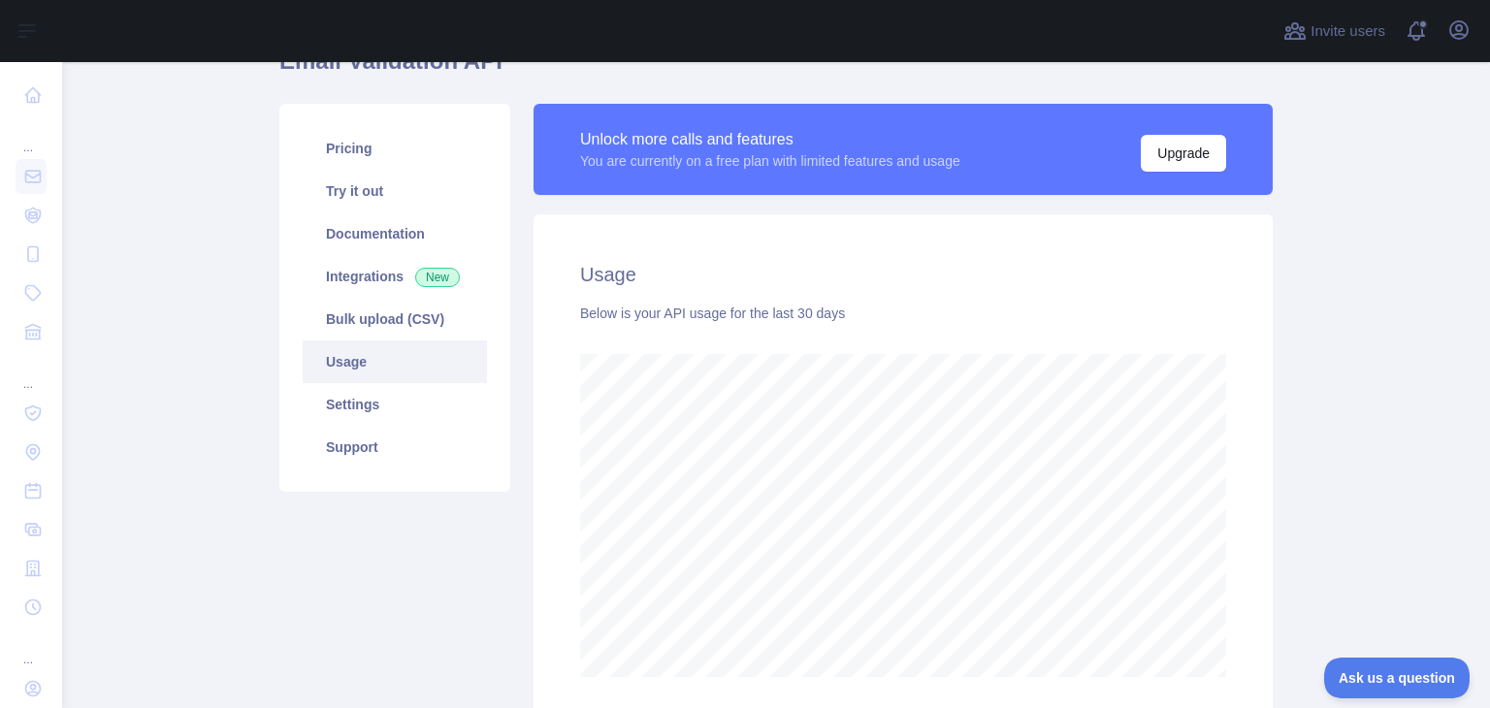
scroll to position [645, 1413]
click at [397, 341] on link "Usage" at bounding box center [395, 362] width 184 height 43
click at [383, 335] on link "Bulk upload (CSV)" at bounding box center [395, 319] width 184 height 43
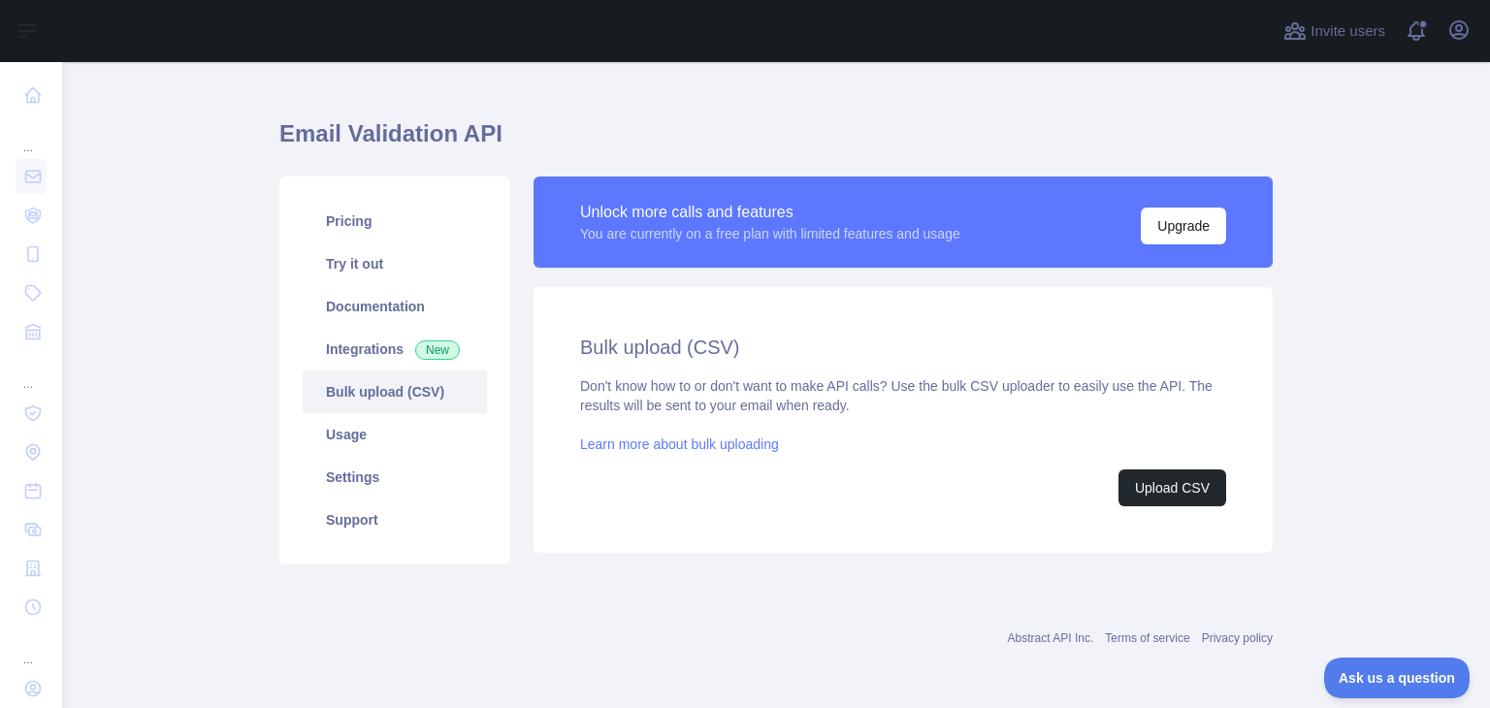
scroll to position [29, 0]
click at [362, 342] on link "Integrations New" at bounding box center [395, 349] width 184 height 43
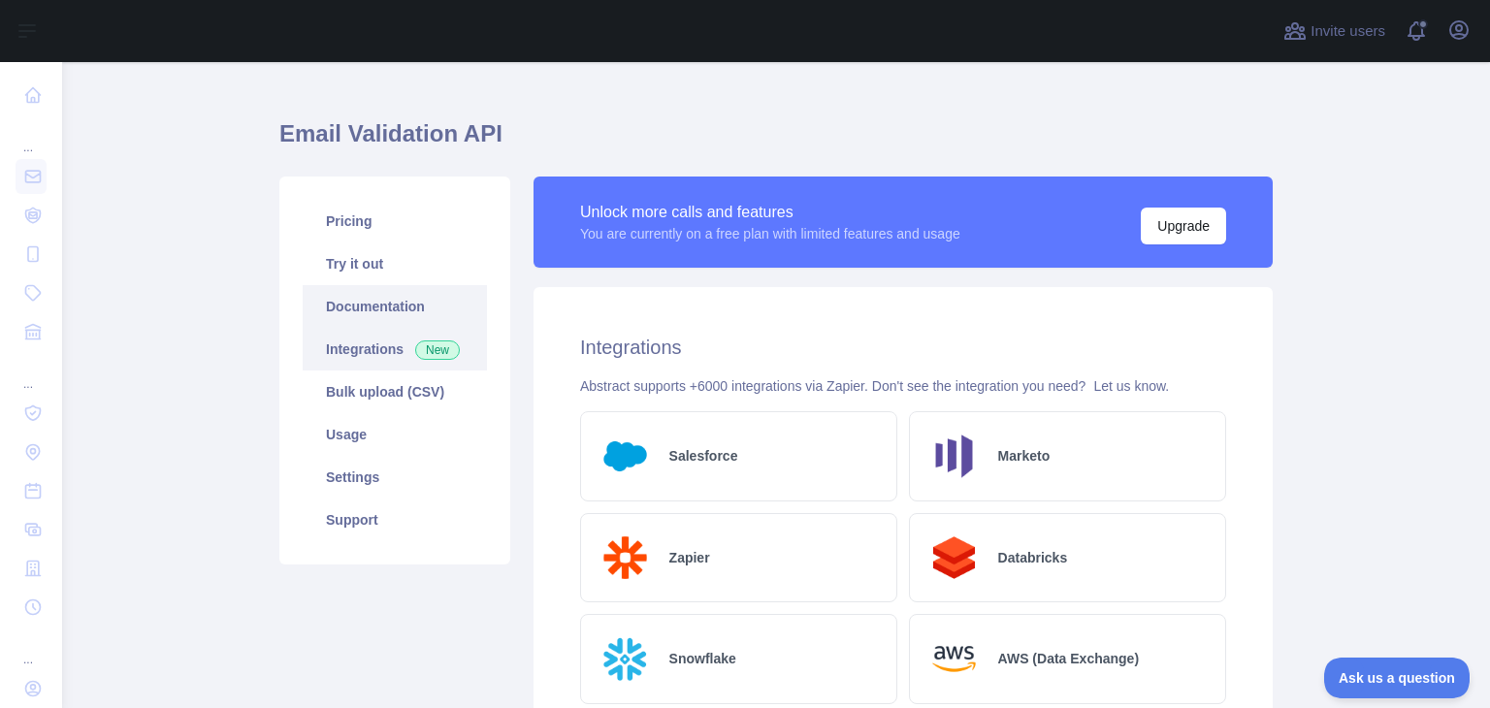
click at [360, 292] on link "Documentation" at bounding box center [395, 306] width 184 height 43
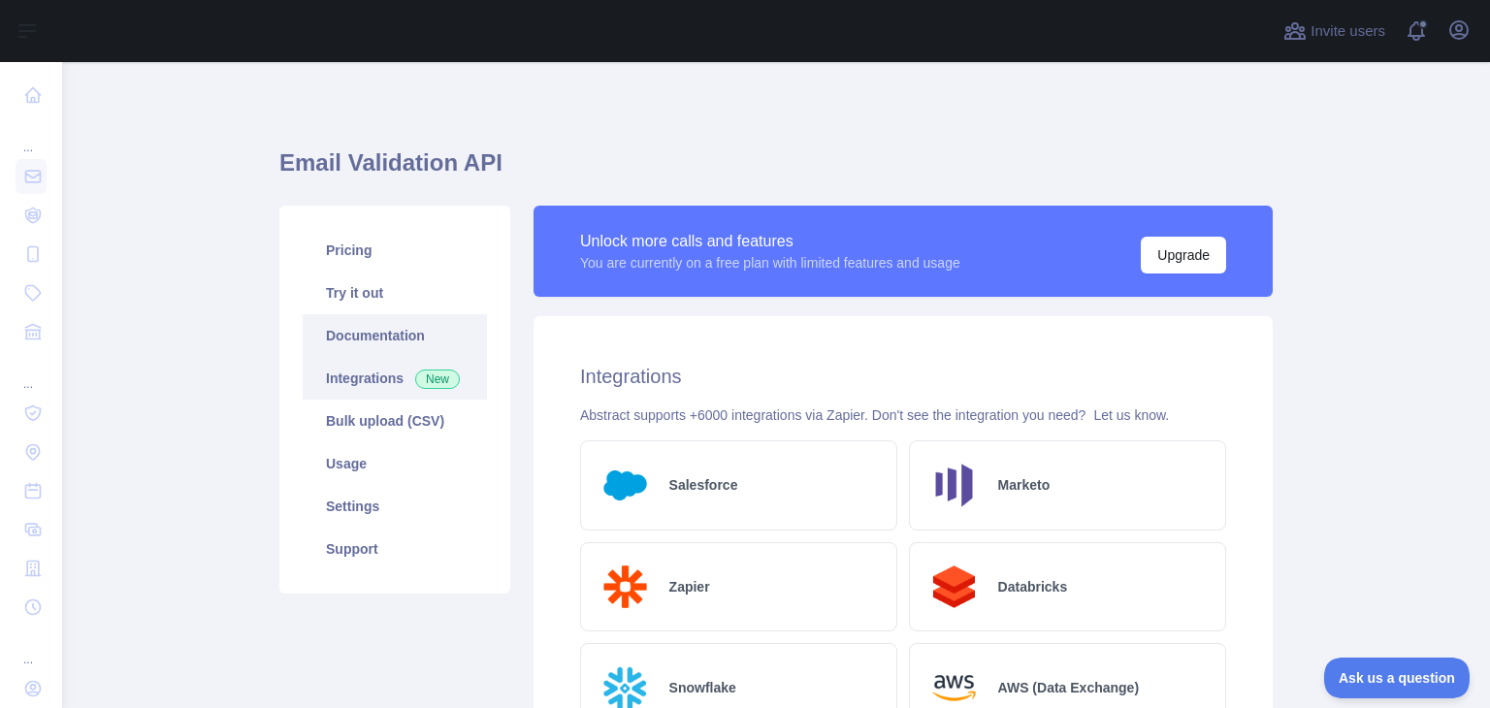
click at [363, 329] on link "Documentation" at bounding box center [395, 335] width 184 height 43
click at [386, 333] on link "Documentation" at bounding box center [395, 335] width 184 height 43
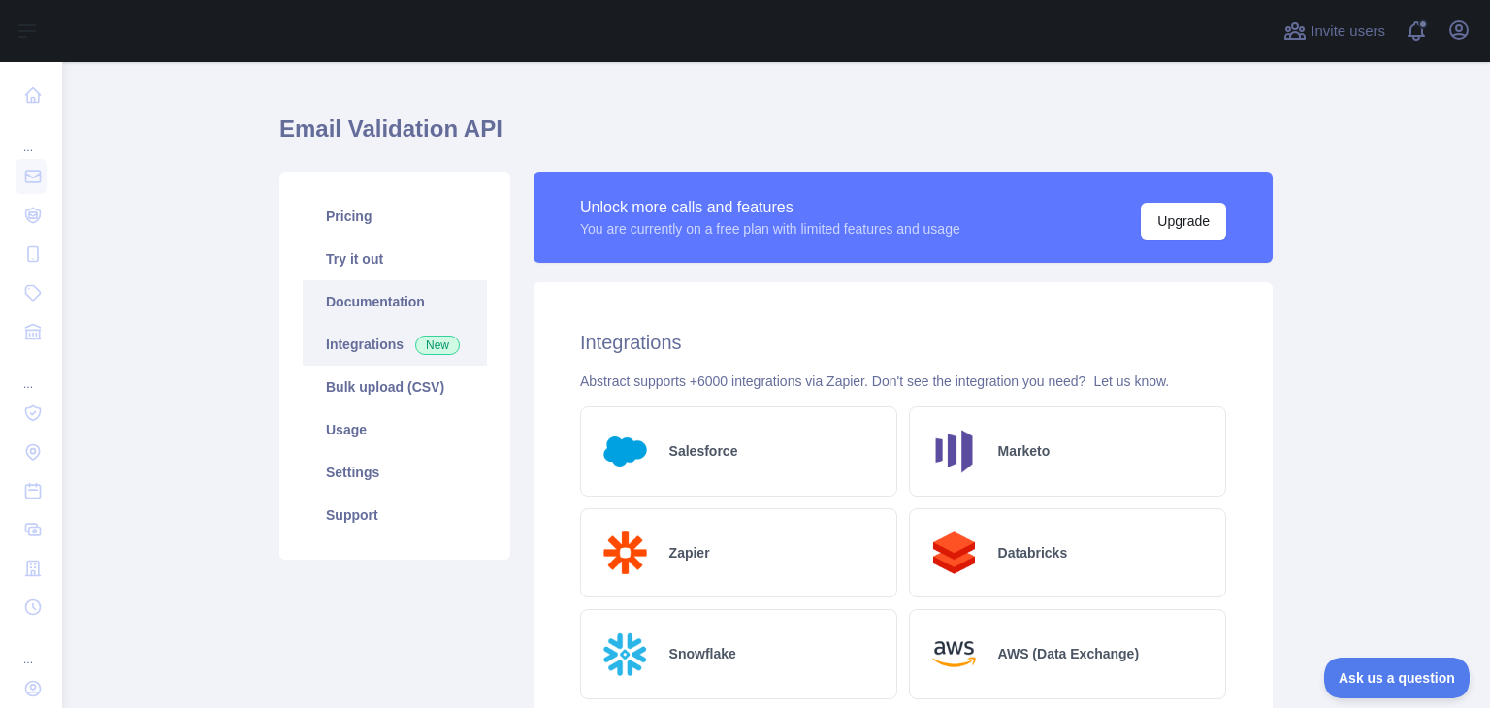
scroll to position [23, 0]
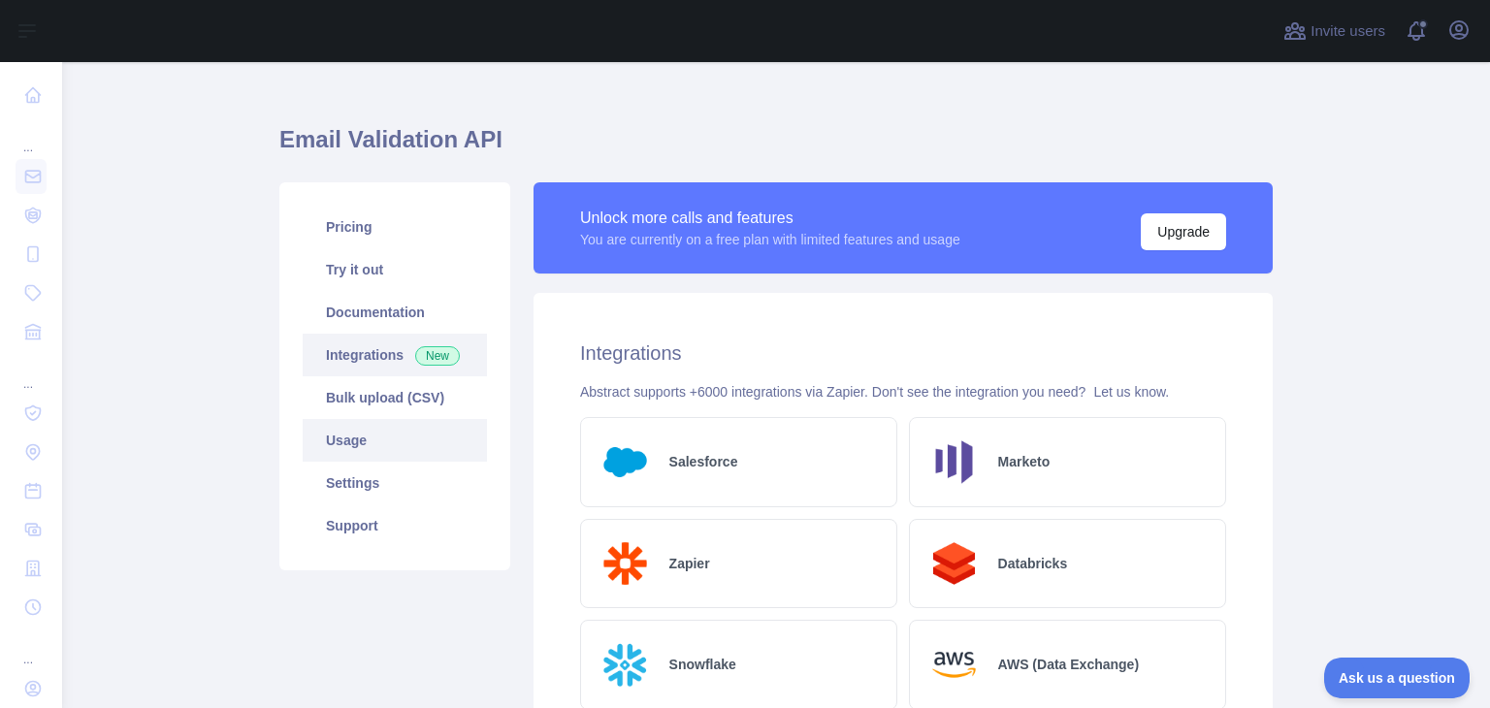
click at [359, 439] on link "Usage" at bounding box center [395, 440] width 184 height 43
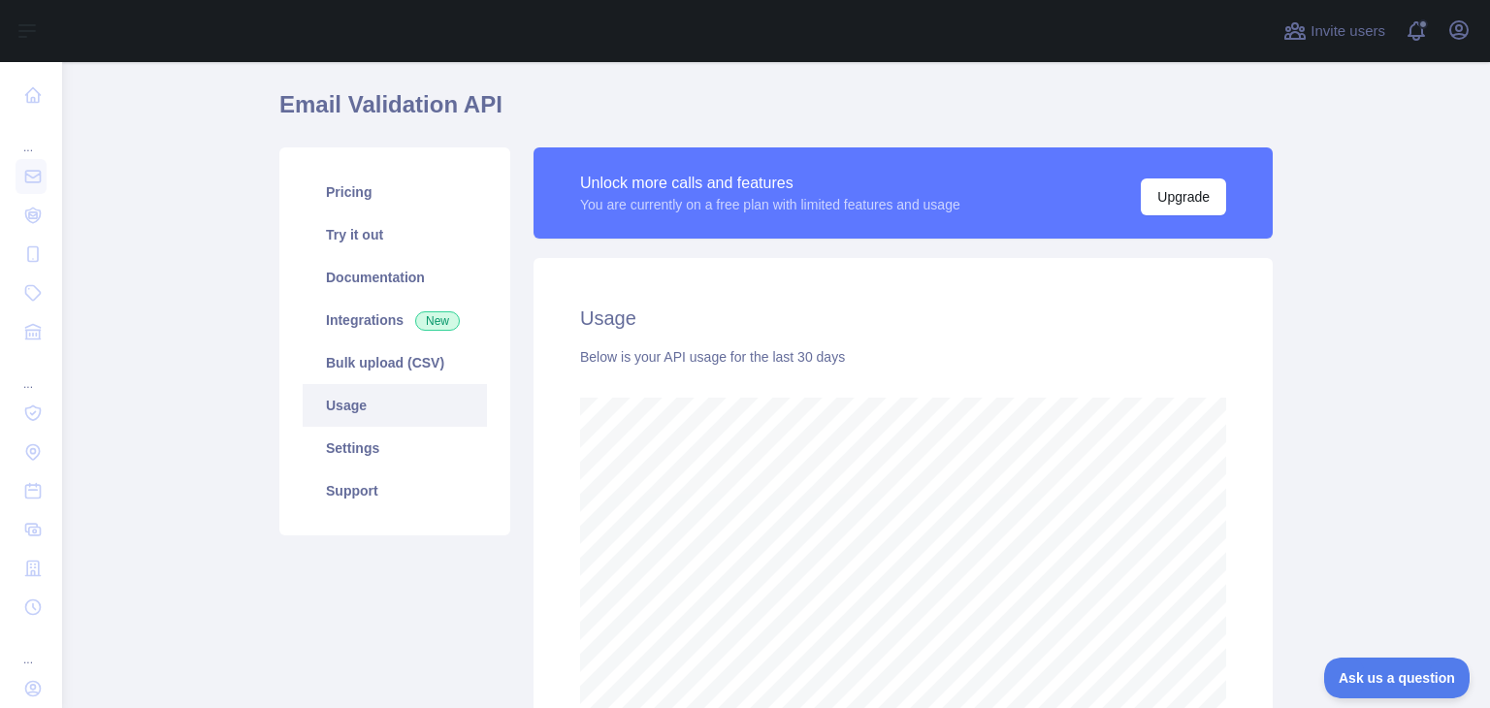
scroll to position [104, 0]
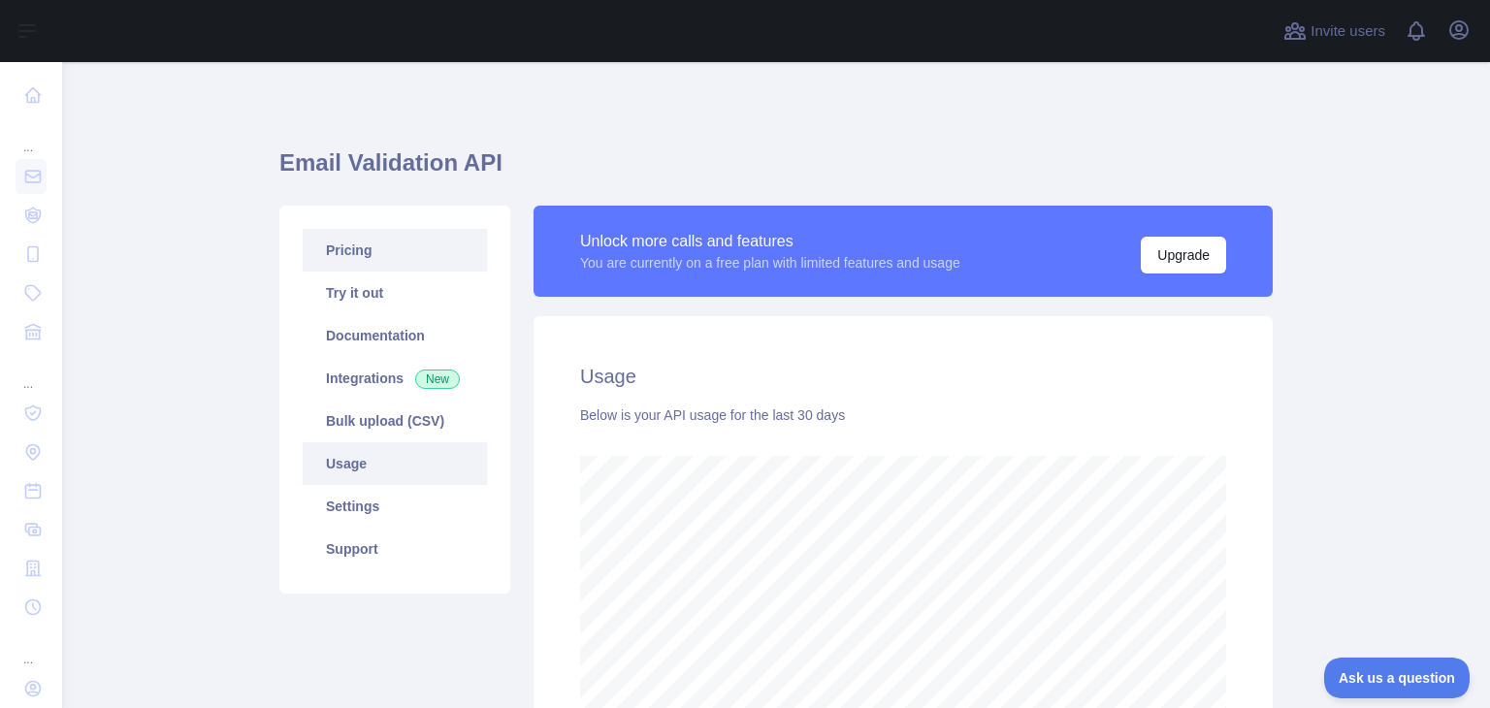
click at [384, 244] on link "Pricing" at bounding box center [395, 250] width 184 height 43
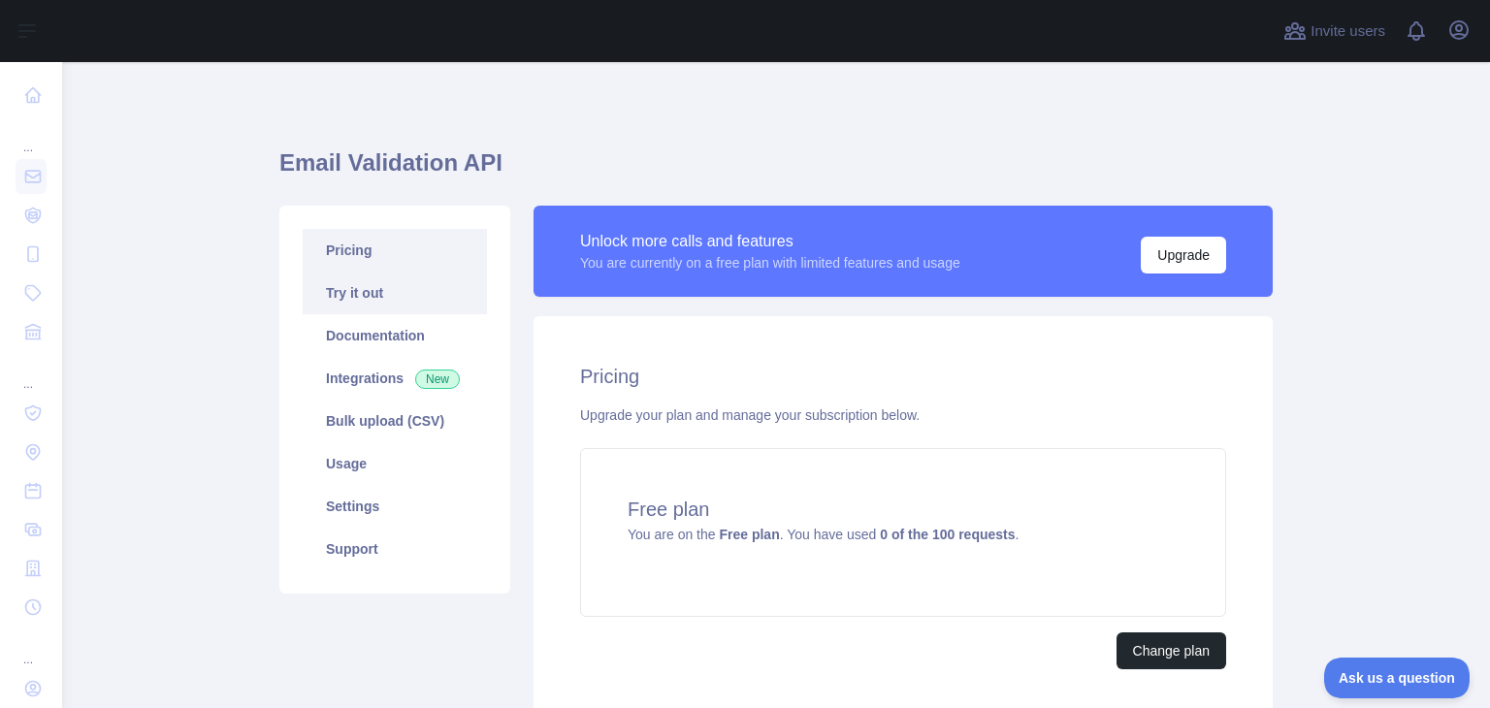
click at [374, 304] on link "Try it out" at bounding box center [395, 293] width 184 height 43
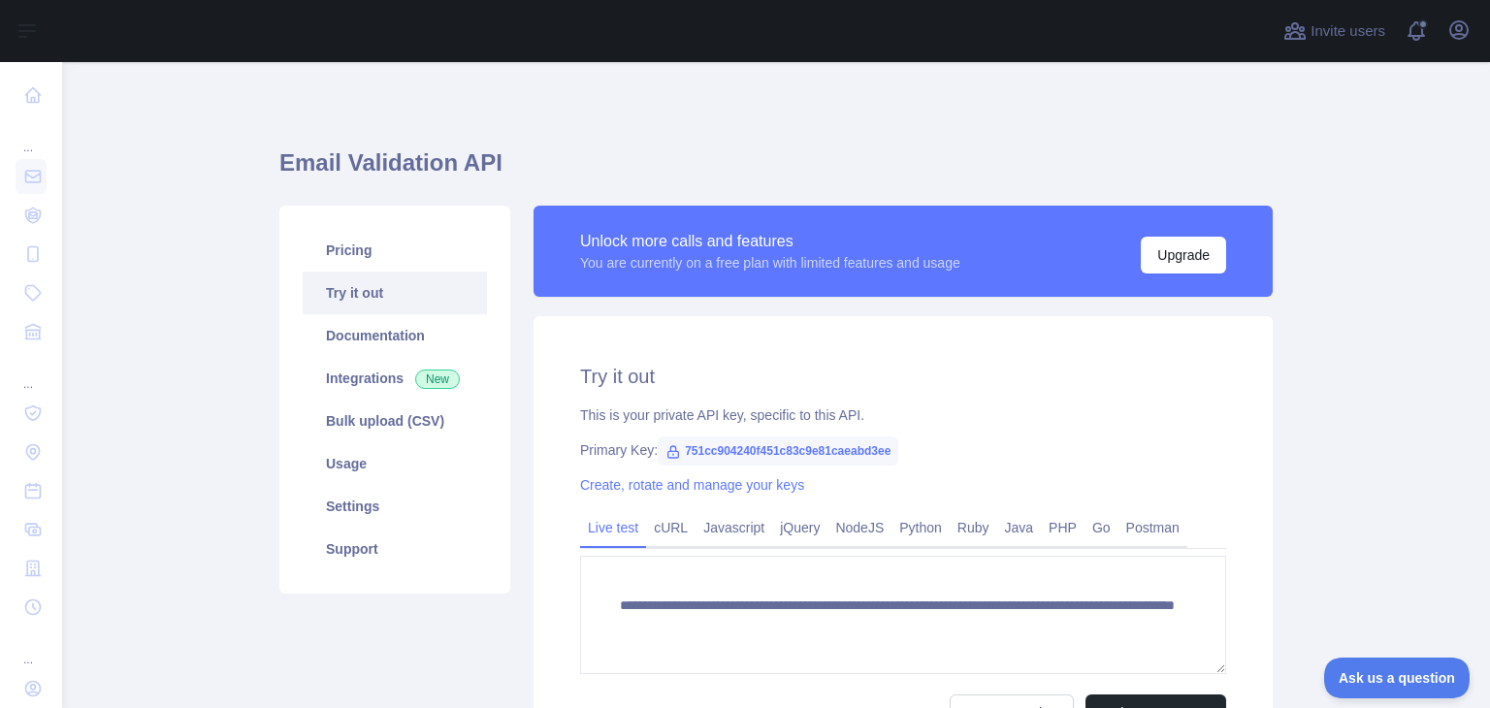
scroll to position [70, 0]
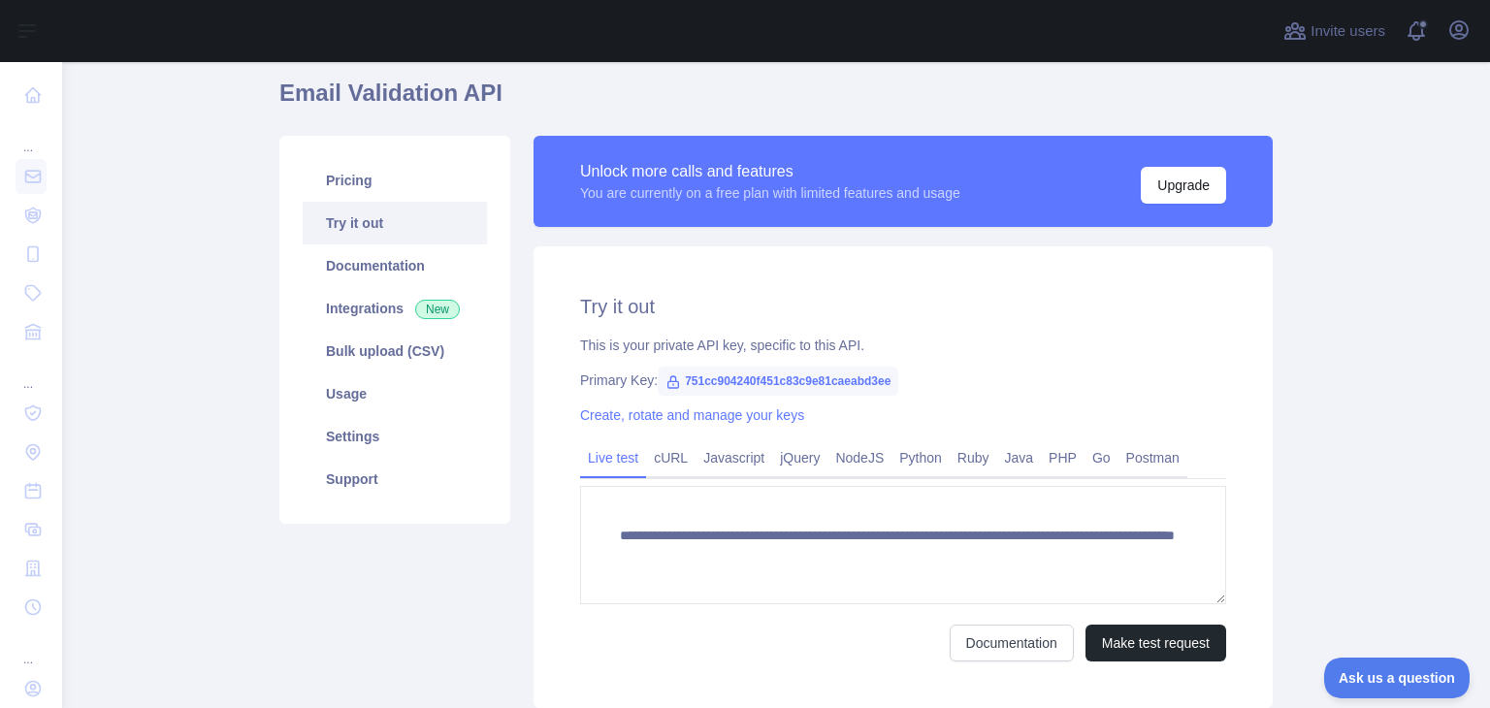
click at [761, 389] on span "751cc904240f451c83c9e81caeabd3ee" at bounding box center [778, 381] width 241 height 29
copy span "751cc904240f451c83c9e81caeabd3ee"
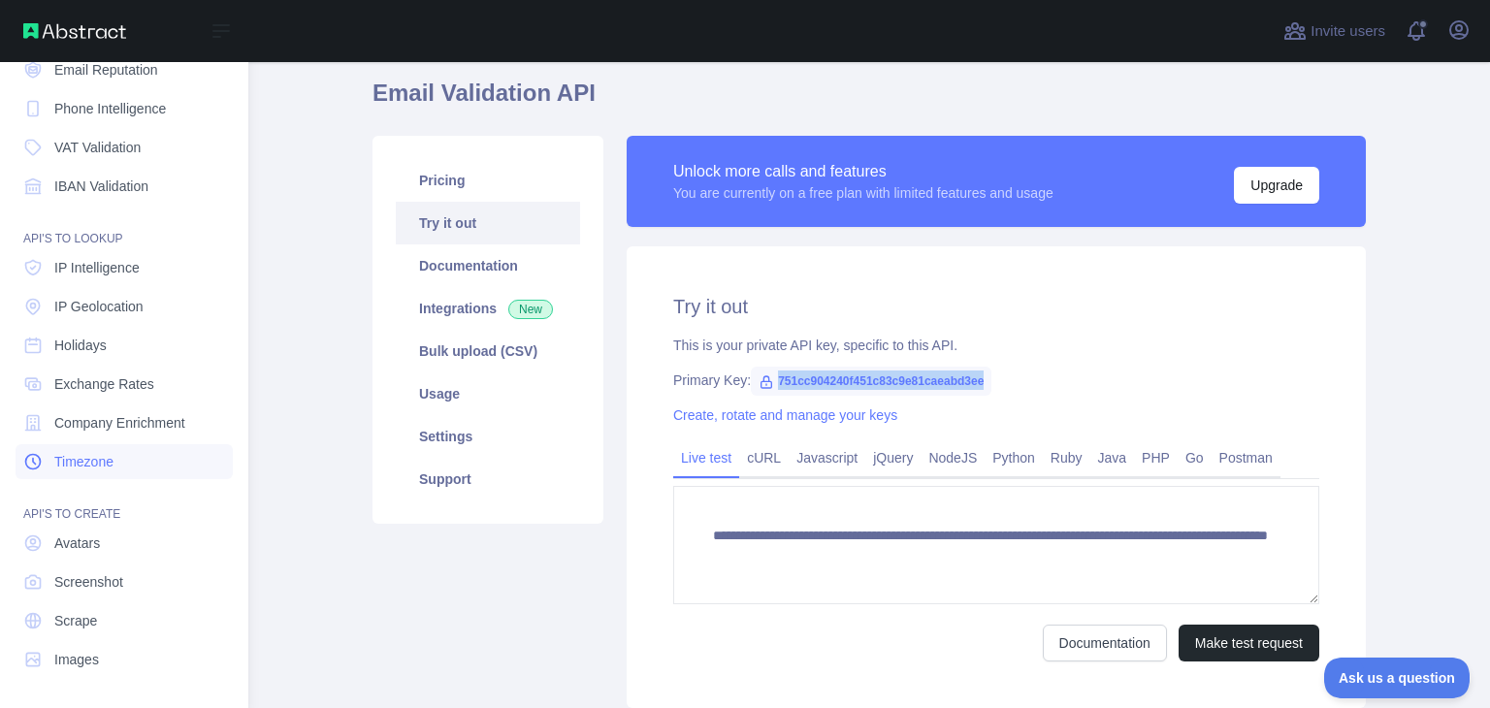
scroll to position [0, 0]
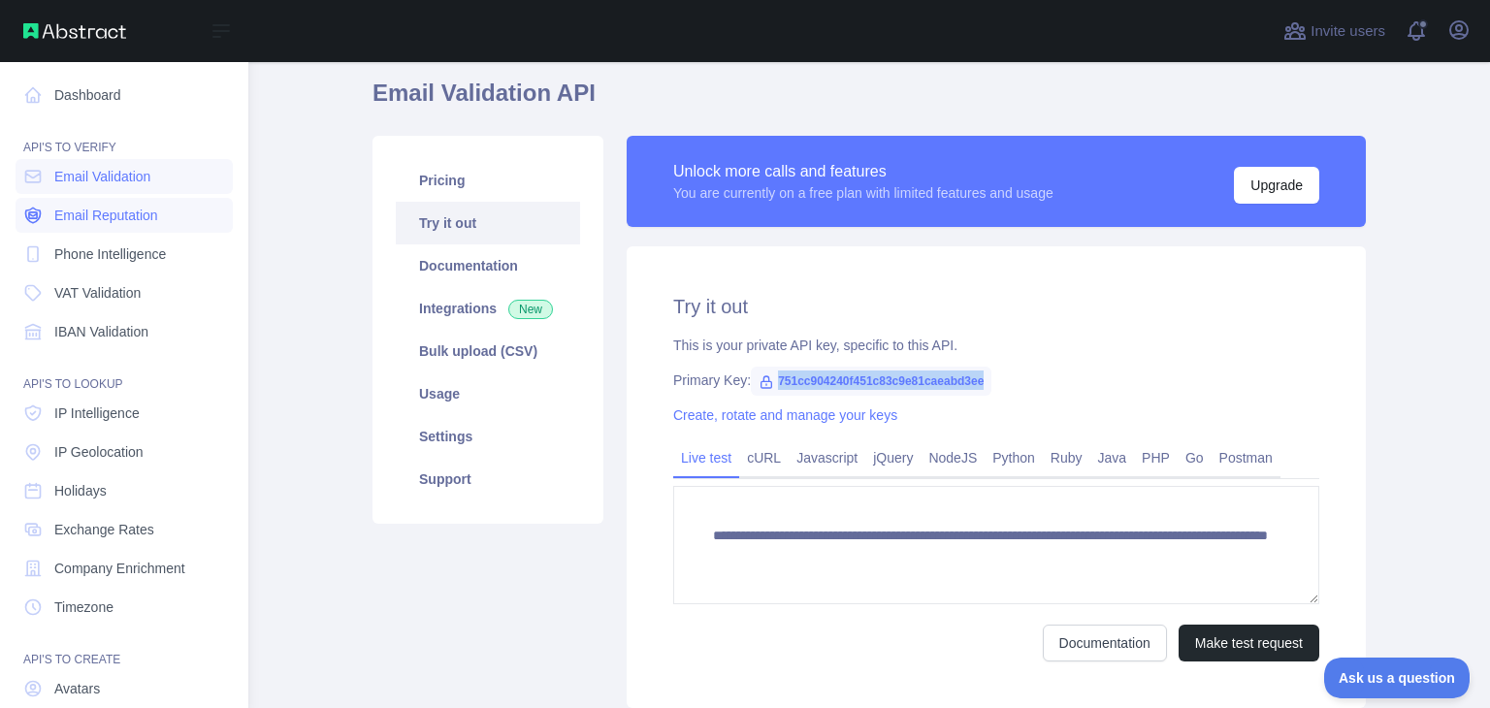
click at [74, 210] on span "Email Reputation" at bounding box center [106, 215] width 104 height 19
click at [86, 180] on span "Email Validation" at bounding box center [102, 176] width 96 height 19
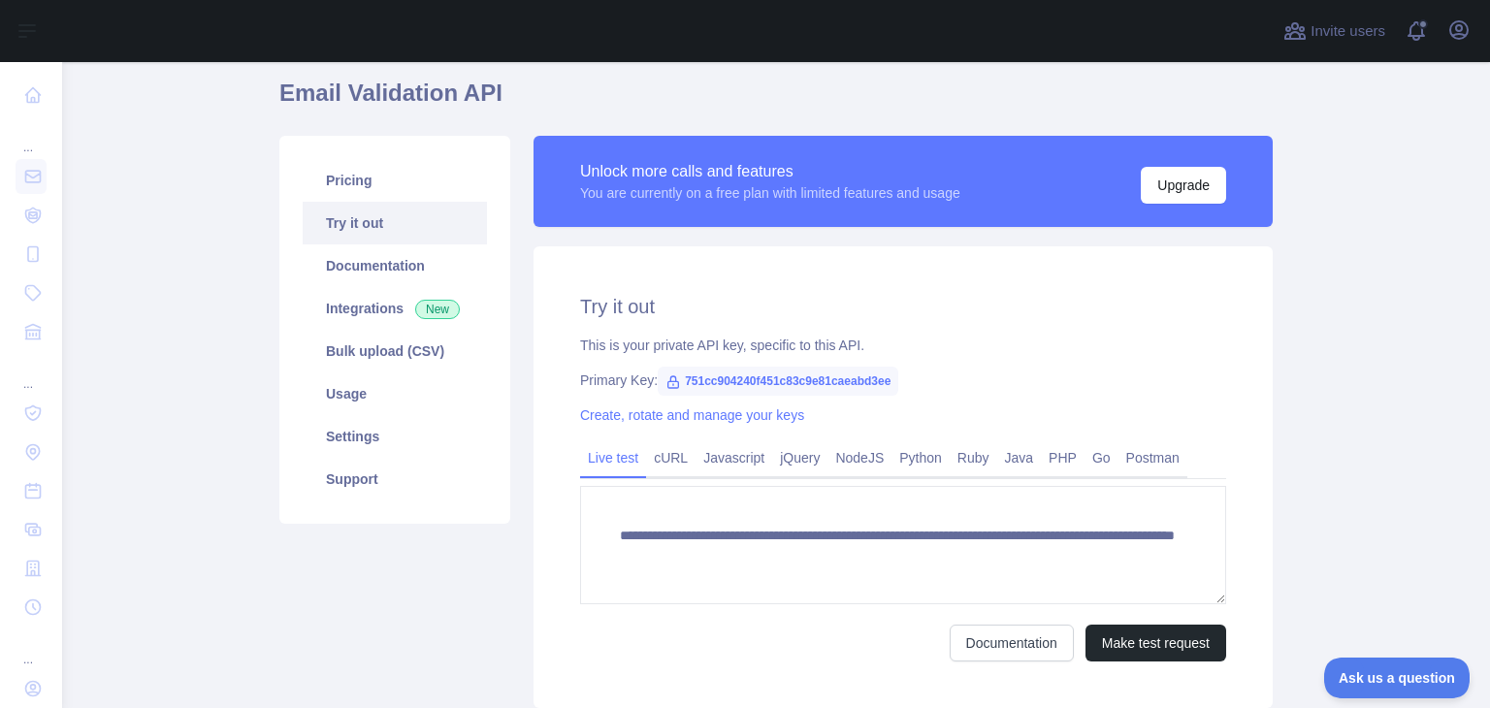
click at [898, 459] on link "Python" at bounding box center [921, 457] width 58 height 31
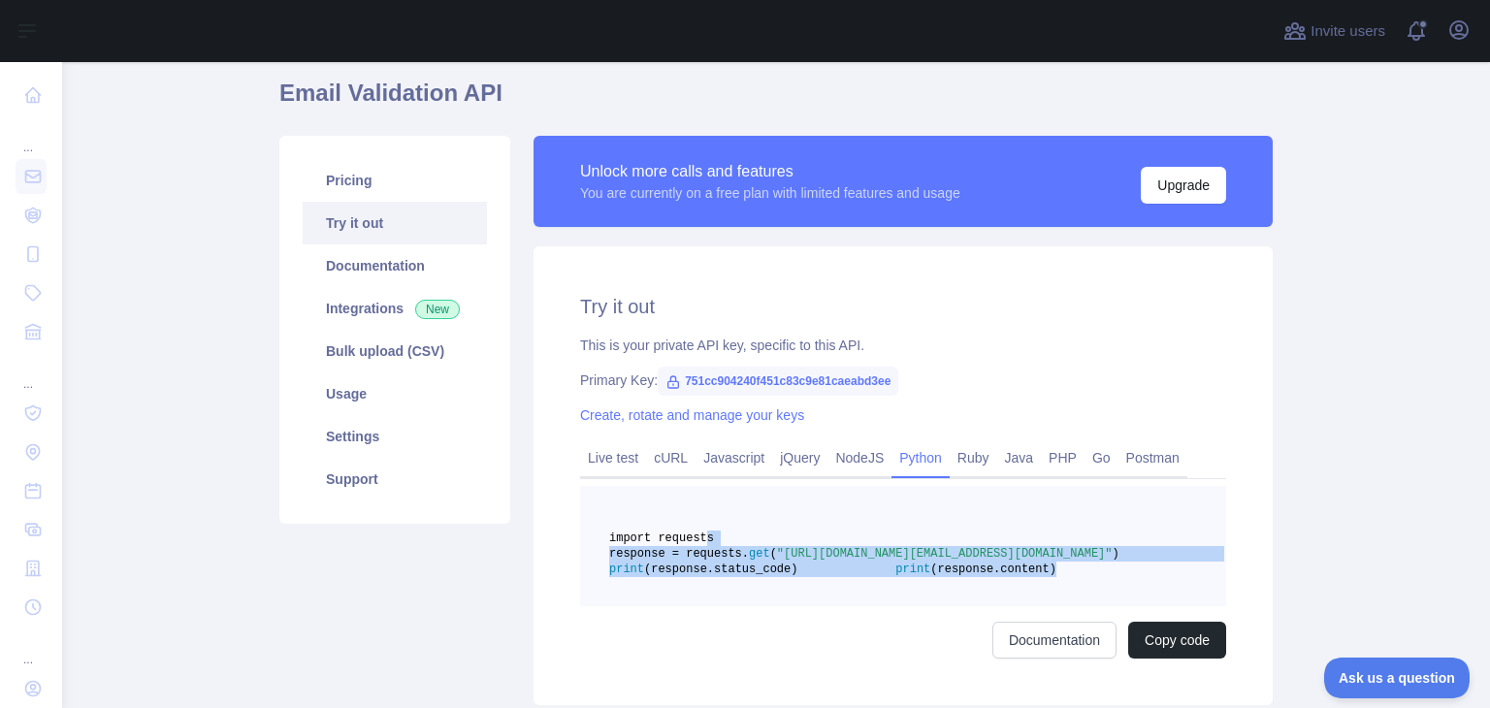
drag, startPoint x: 860, startPoint y: 615, endPoint x: 691, endPoint y: 538, distance: 185.4
click at [691, 538] on pre "import requests response = requests. get ( "https://emailvalidation.abstractapi…" at bounding box center [903, 546] width 646 height 120
copy code "import requests response = requests. get ( "https://emailvalidation.abstractapi…"
click at [341, 394] on link "Usage" at bounding box center [395, 394] width 184 height 43
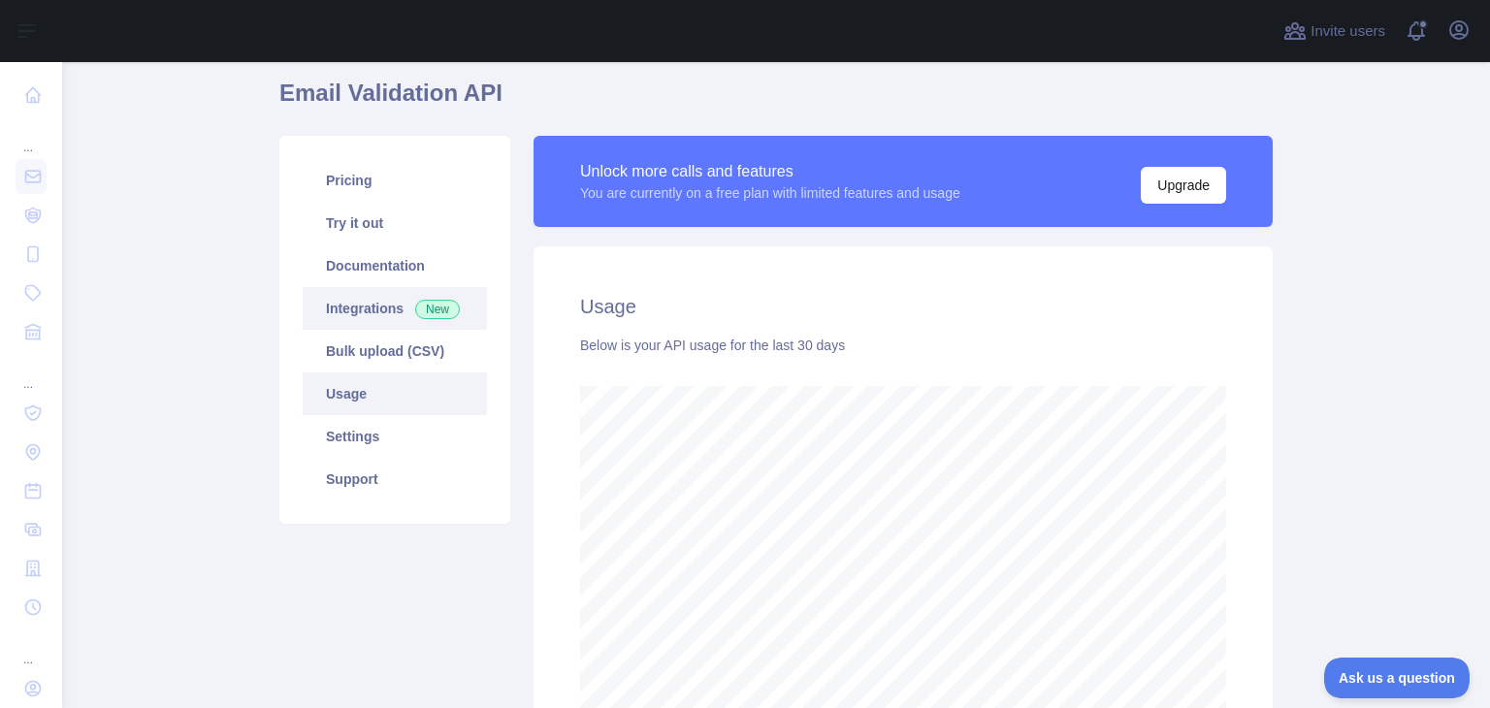
scroll to position [645, 1413]
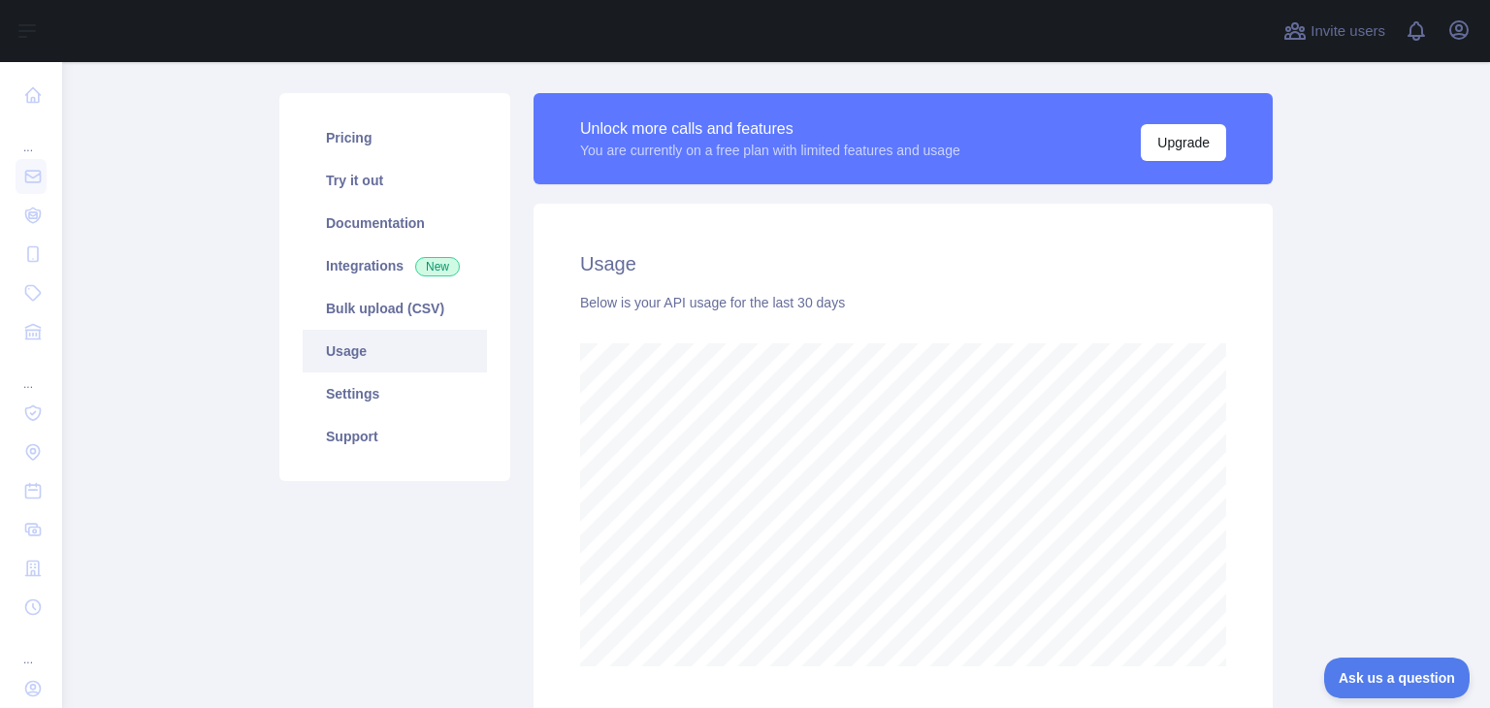
scroll to position [113, 0]
click at [371, 212] on link "Documentation" at bounding box center [395, 223] width 184 height 43
click at [376, 354] on link "Usage" at bounding box center [395, 351] width 184 height 43
click at [356, 151] on link "Pricing" at bounding box center [395, 137] width 184 height 43
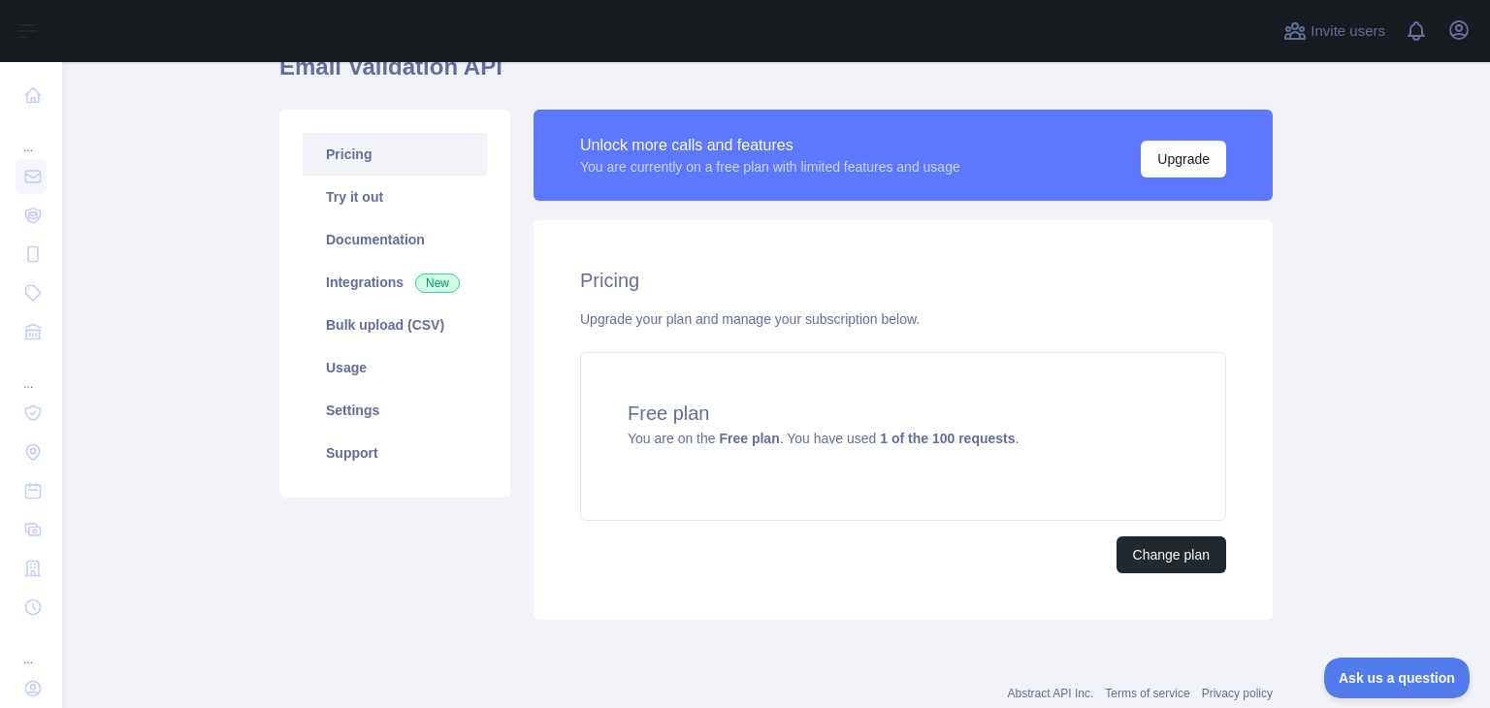
scroll to position [97, 0]
click at [1129, 553] on button "Change plan" at bounding box center [1172, 554] width 110 height 37
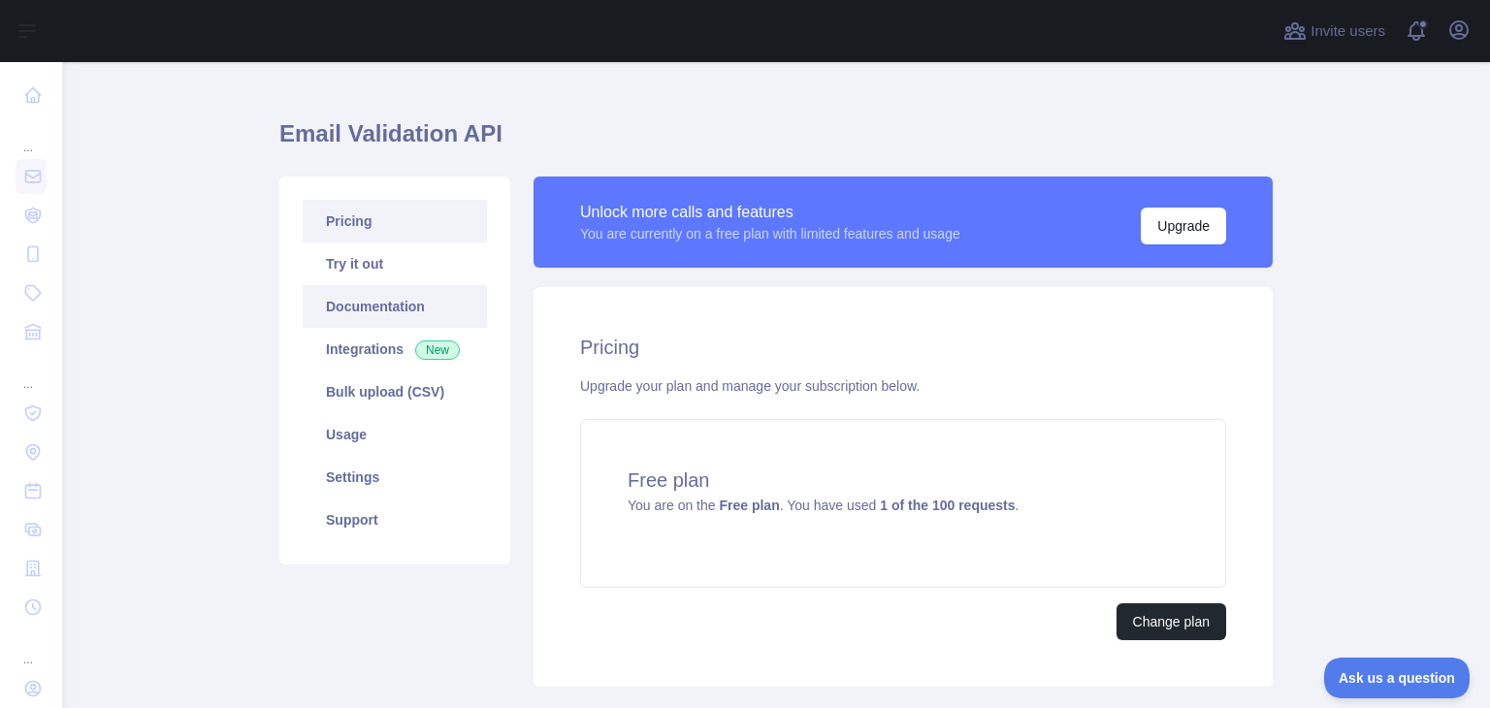
click at [355, 308] on link "Documentation" at bounding box center [395, 306] width 184 height 43
click at [367, 345] on link "Integrations New" at bounding box center [395, 349] width 184 height 43
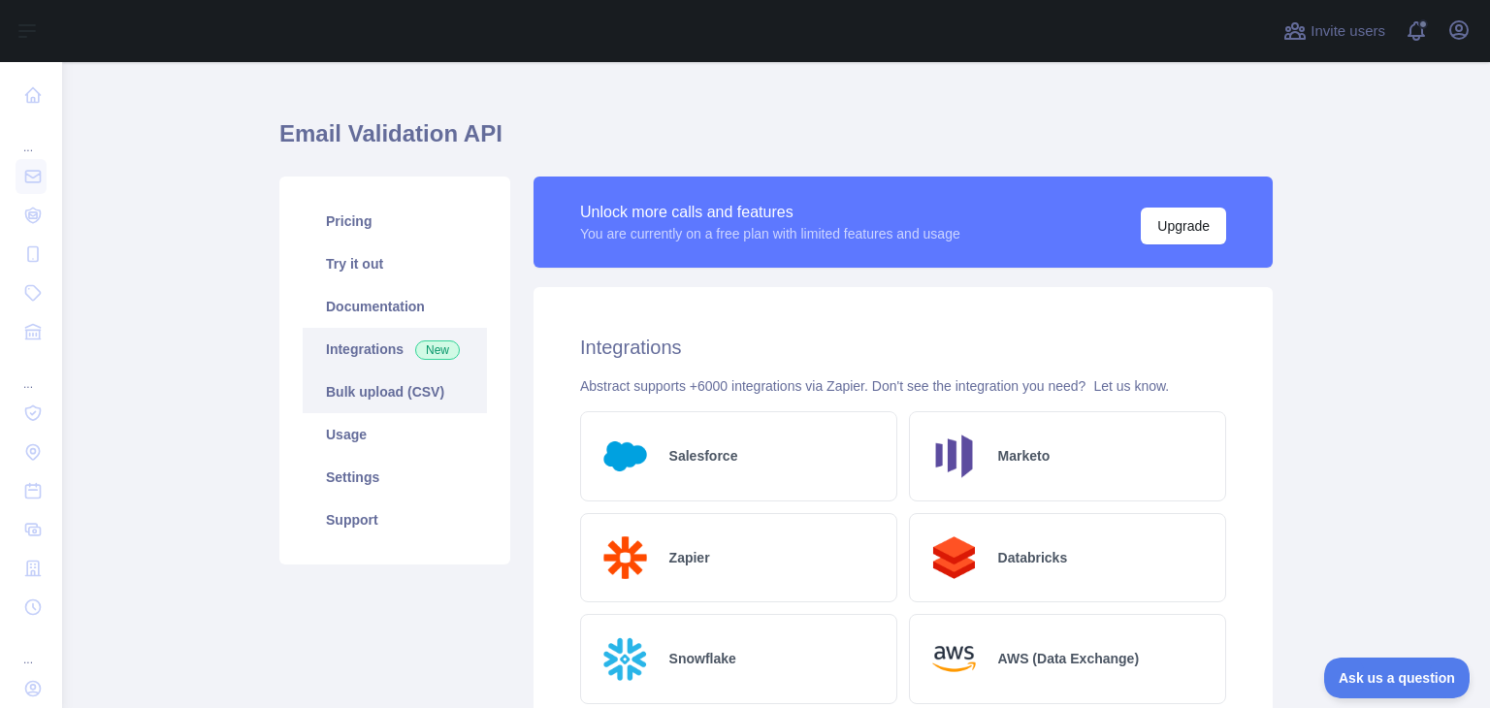
click at [362, 386] on link "Bulk upload (CSV)" at bounding box center [395, 392] width 184 height 43
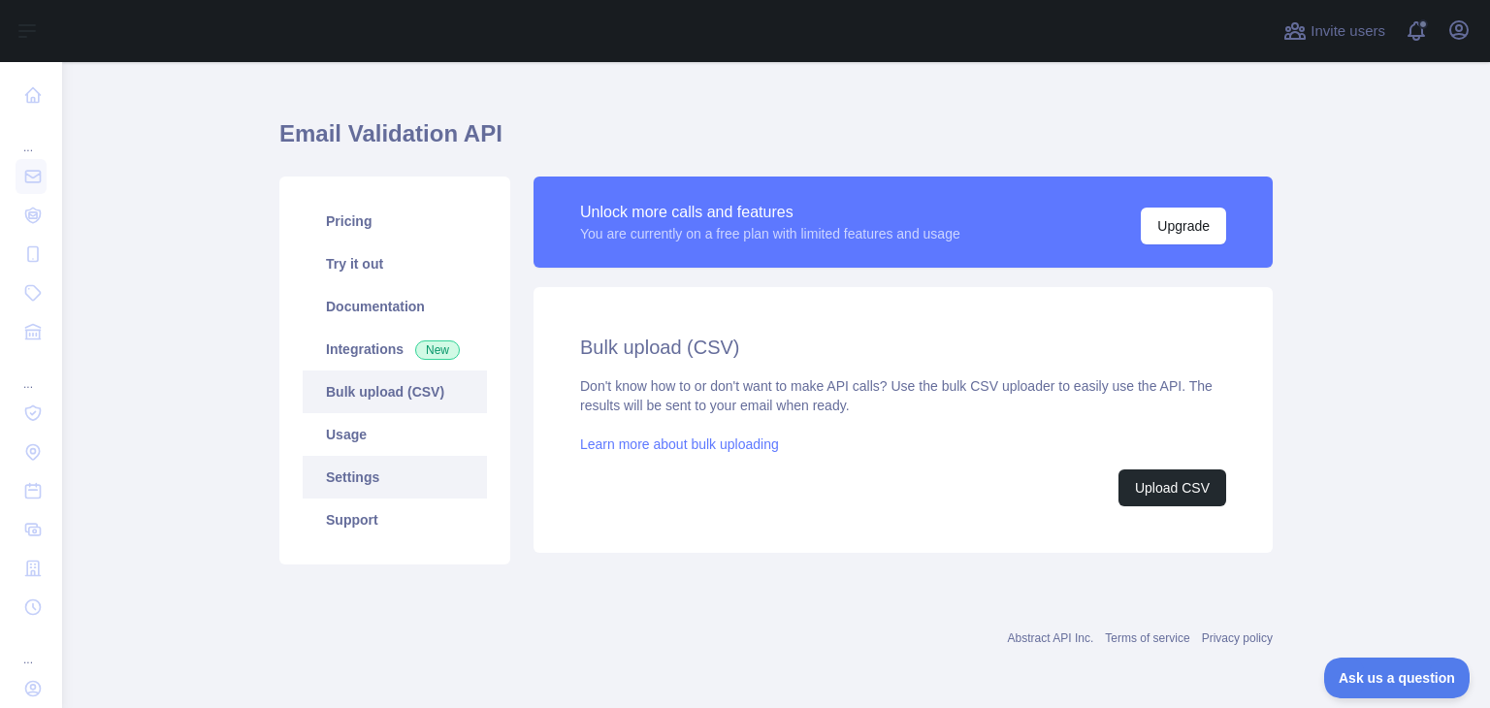
click at [360, 460] on link "Settings" at bounding box center [395, 477] width 184 height 43
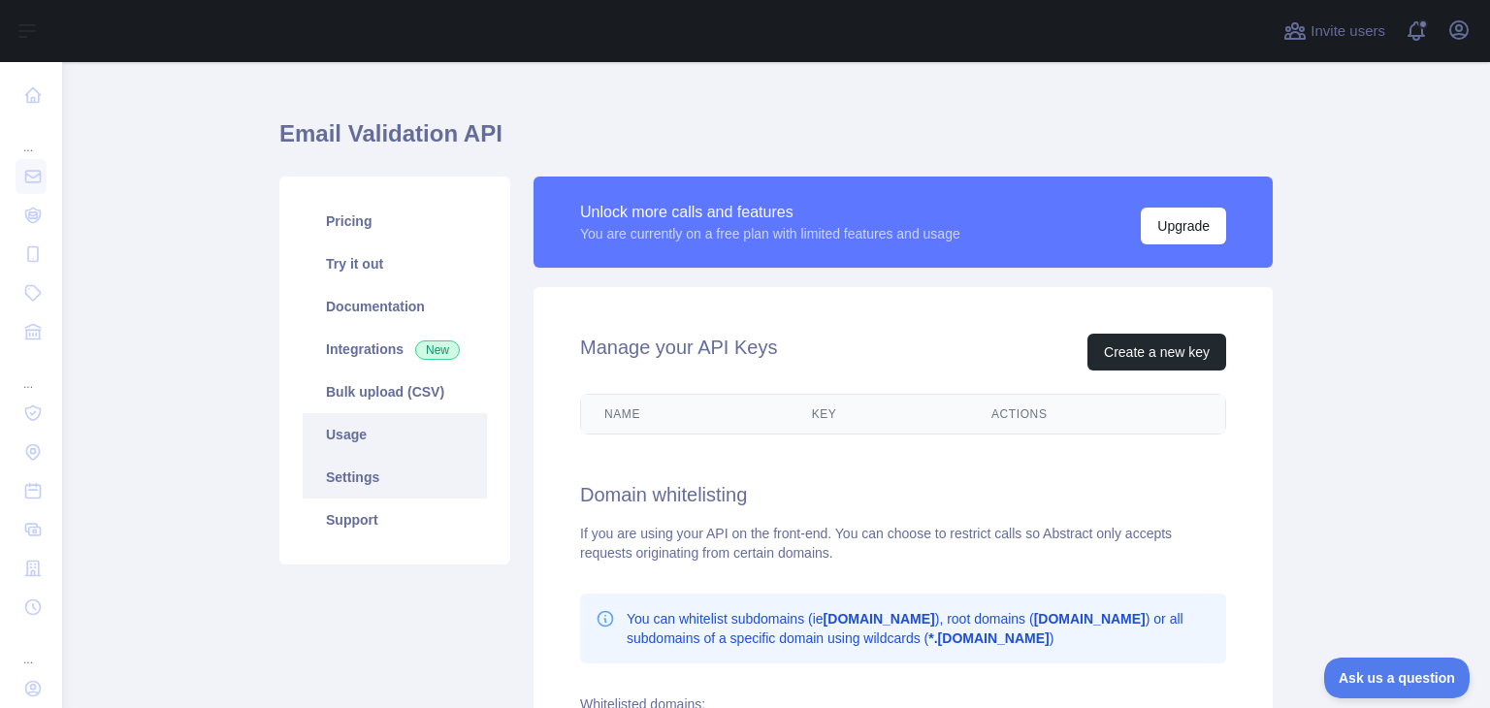
click at [368, 432] on link "Usage" at bounding box center [395, 434] width 184 height 43
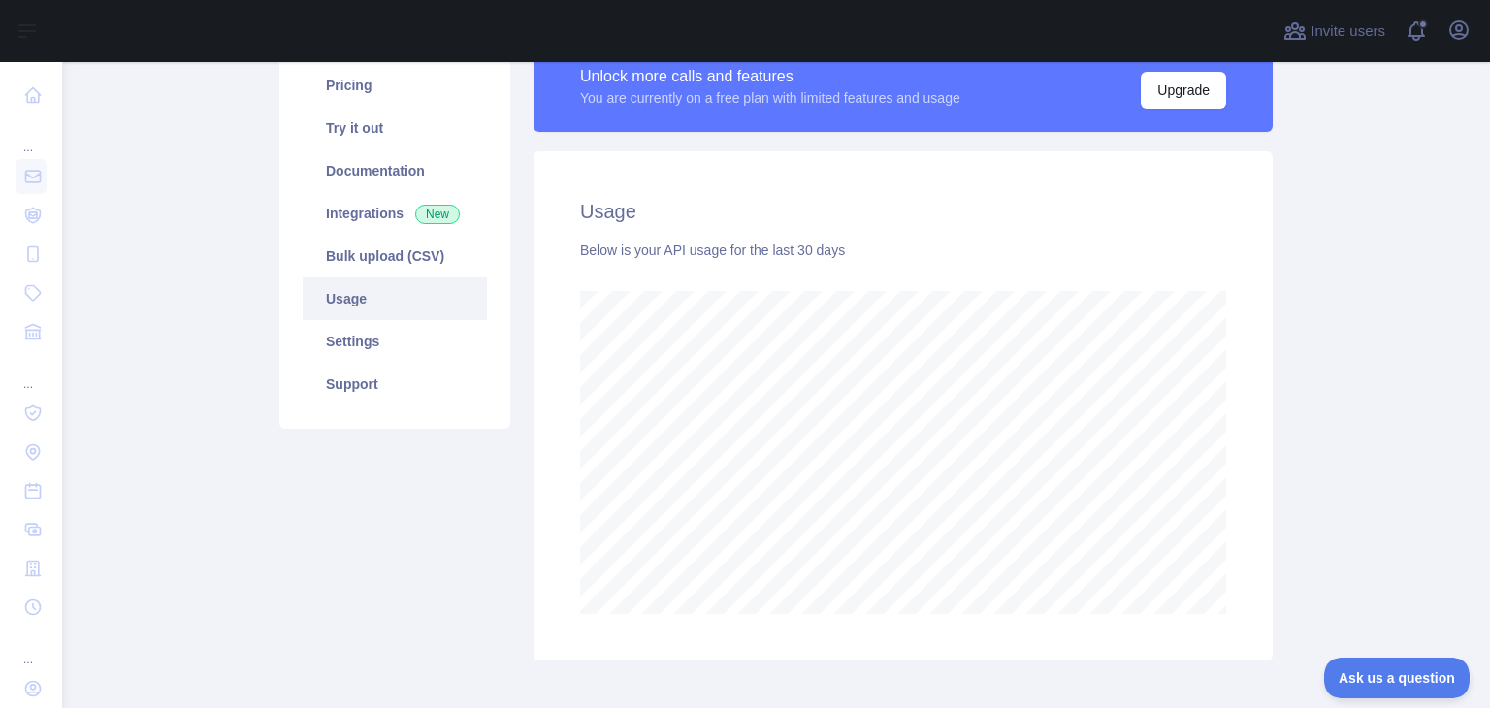
scroll to position [164, 0]
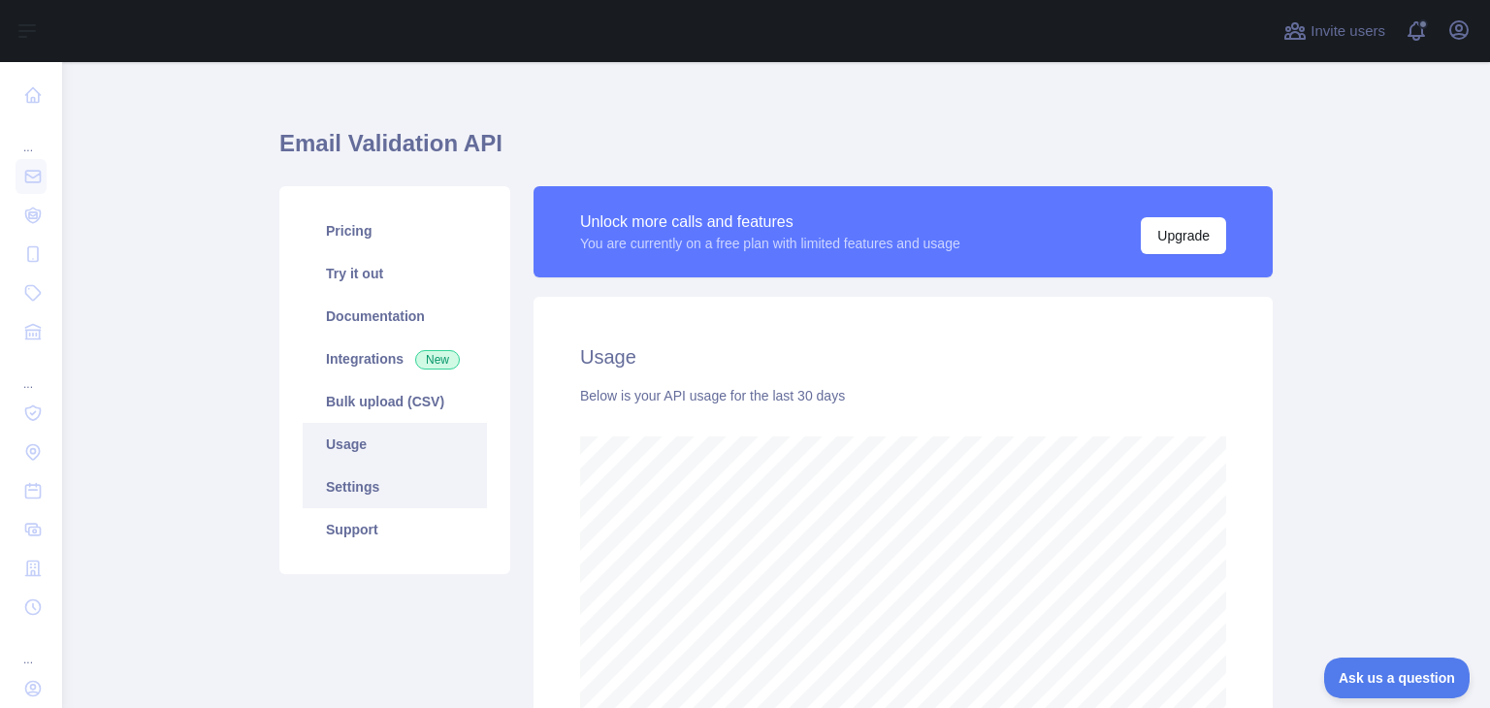
scroll to position [18, 0]
click at [388, 275] on link "Try it out" at bounding box center [395, 274] width 184 height 43
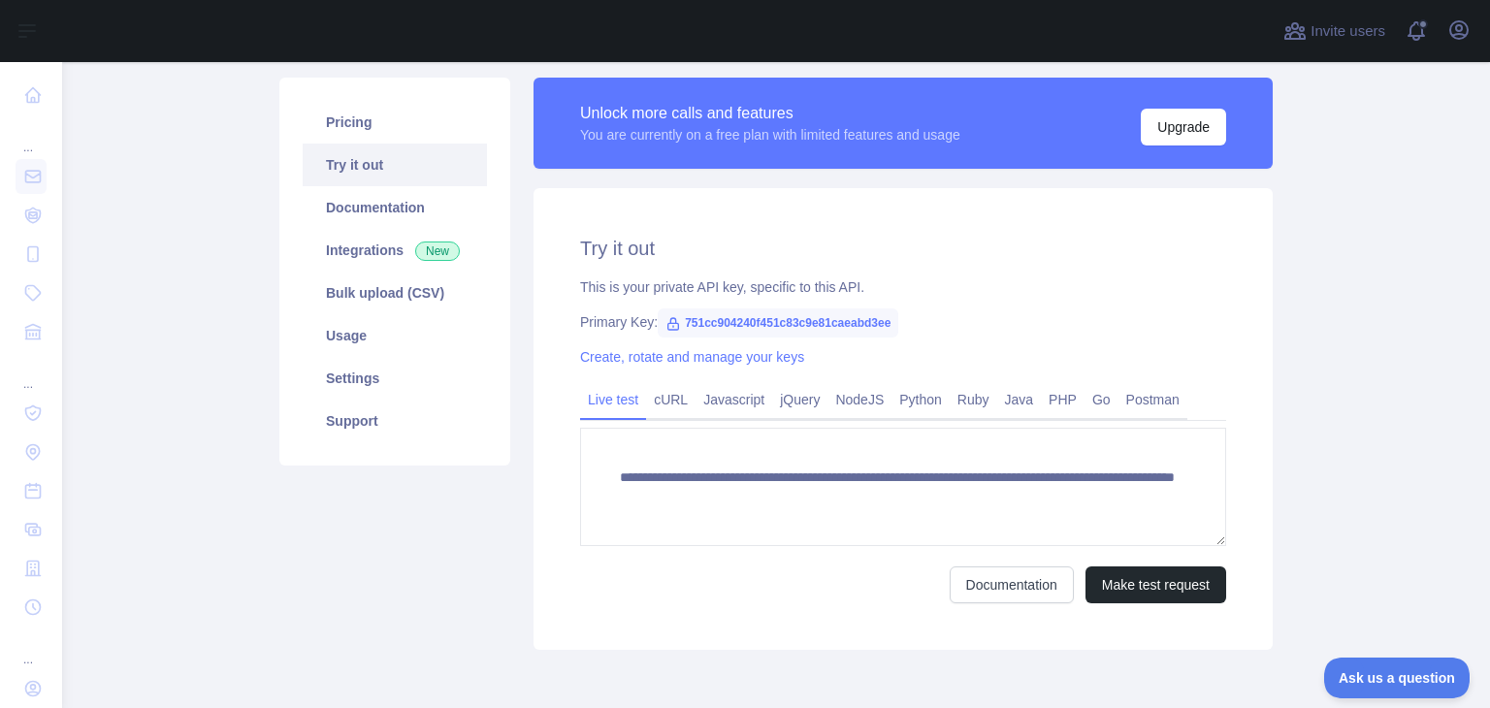
scroll to position [128, 0]
click at [358, 213] on link "Documentation" at bounding box center [395, 207] width 184 height 43
click at [365, 287] on link "Bulk upload (CSV)" at bounding box center [395, 293] width 184 height 43
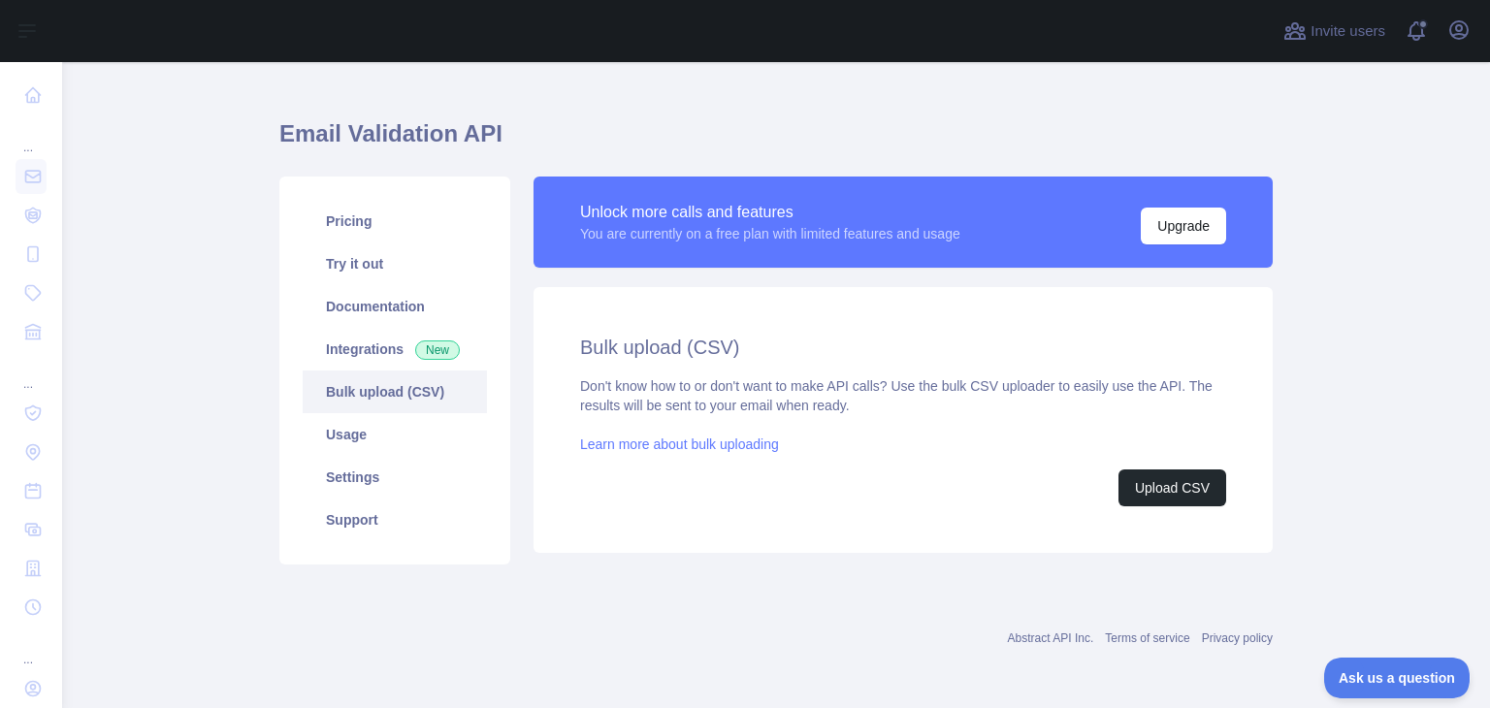
scroll to position [29, 0]
click at [365, 453] on link "Usage" at bounding box center [395, 434] width 184 height 43
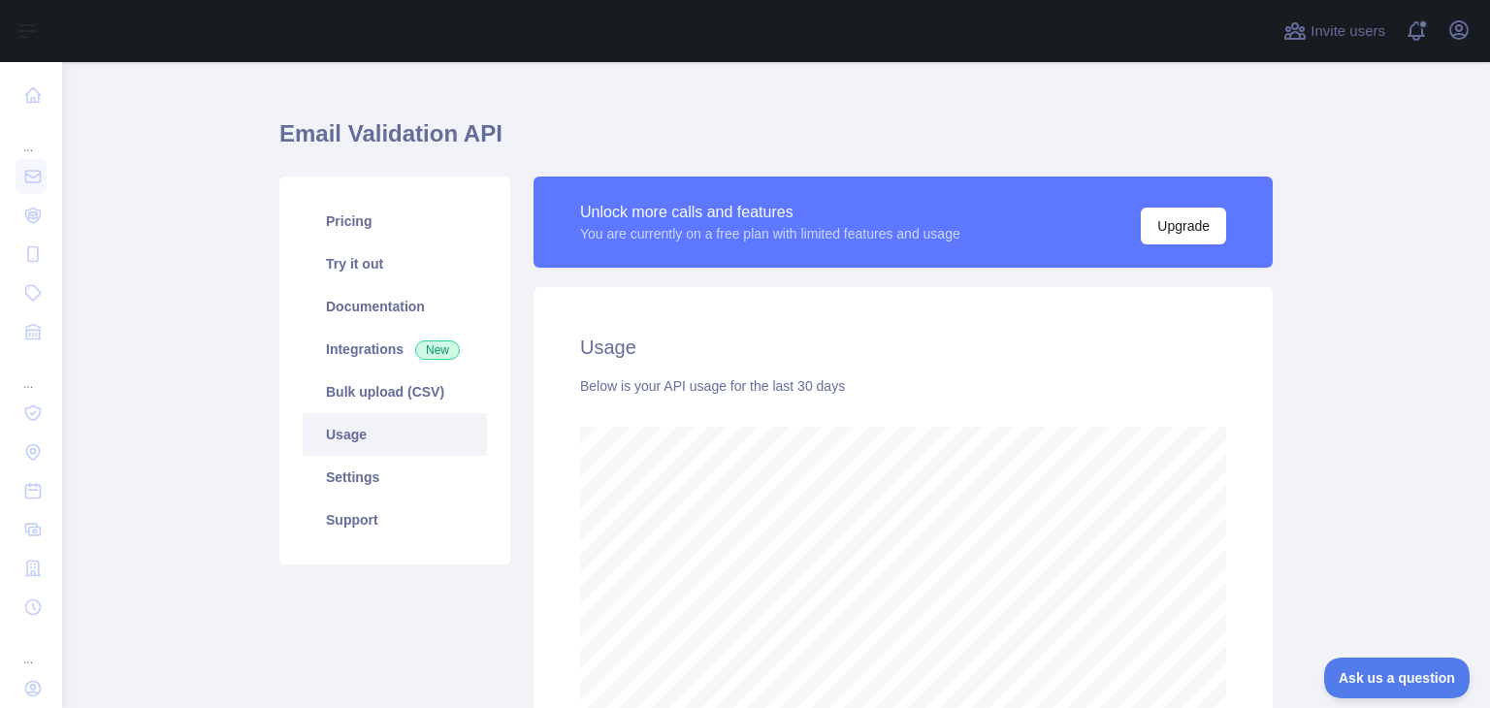
scroll to position [645, 1413]
click at [373, 218] on link "Pricing" at bounding box center [395, 221] width 184 height 43
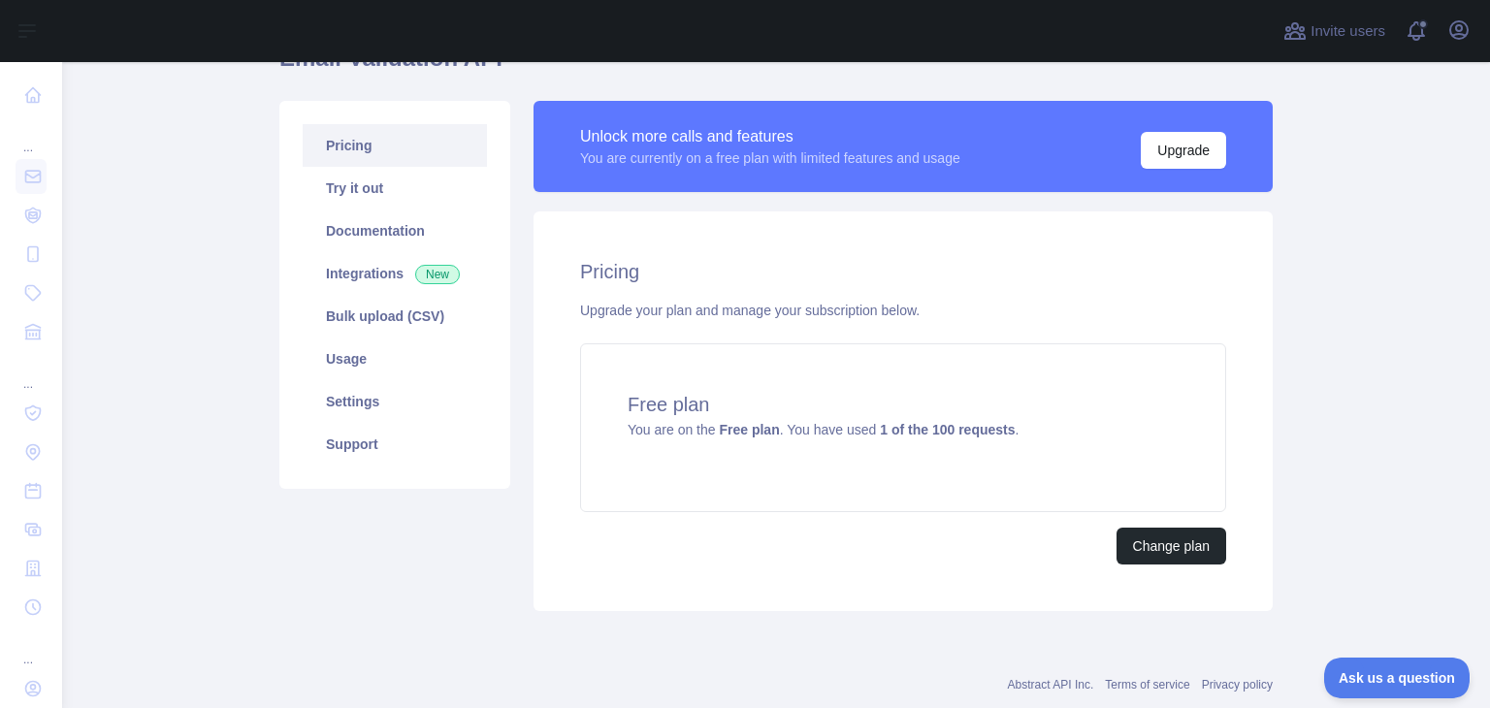
scroll to position [150, 0]
